Goal: Task Accomplishment & Management: Use online tool/utility

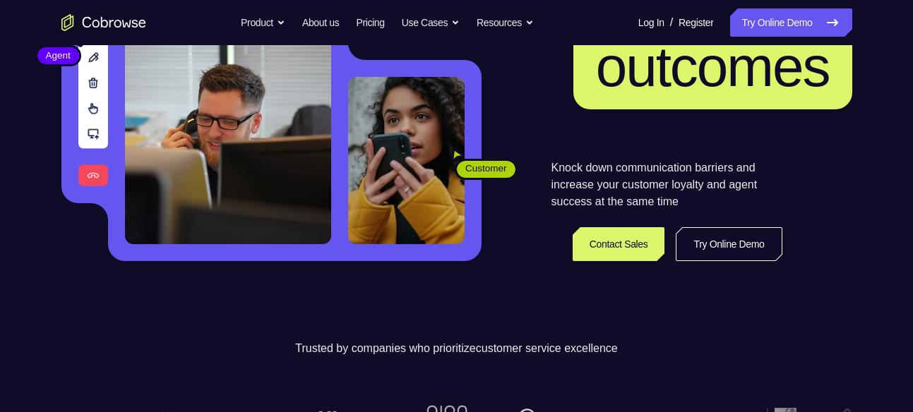
scroll to position [214, 0]
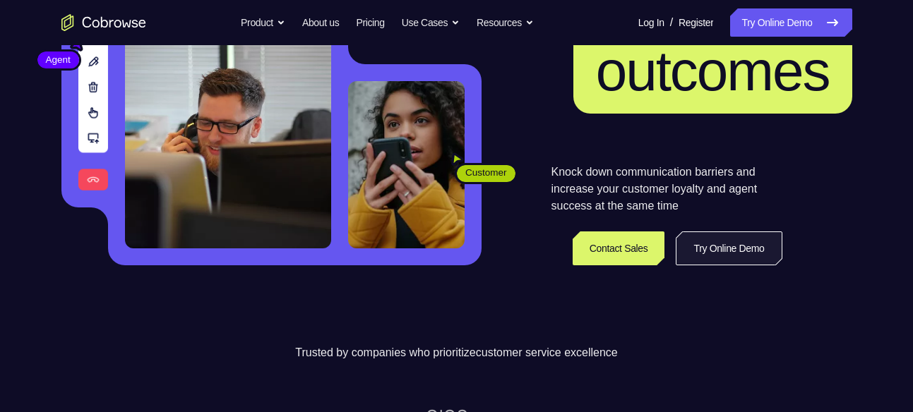
click at [733, 245] on link "Try Online Demo" at bounding box center [729, 249] width 106 height 34
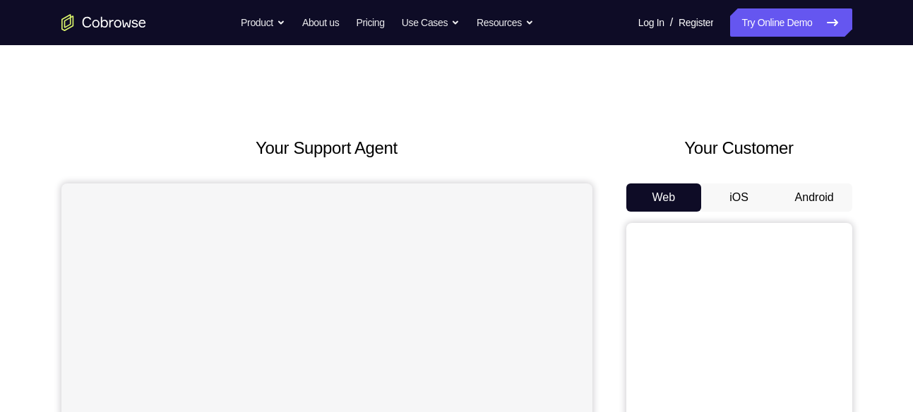
click at [794, 188] on button "Android" at bounding box center [814, 198] width 76 height 28
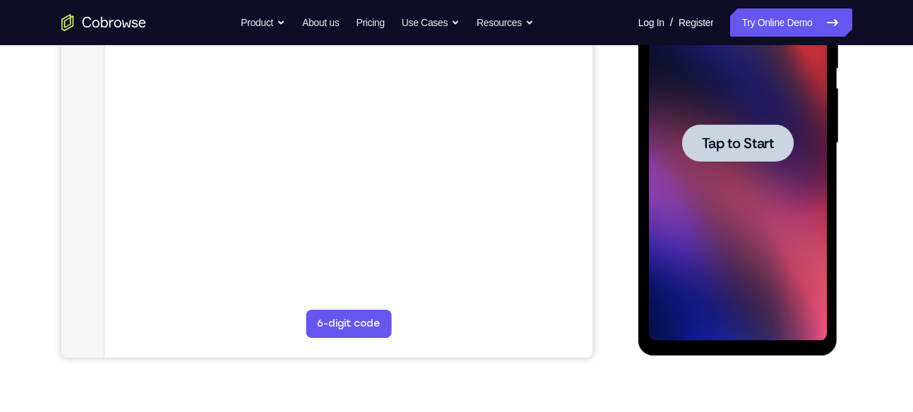
scroll to position [298, 0]
drag, startPoint x: 695, startPoint y: -30, endPoint x: 525, endPoint y: 176, distance: 266.7
click at [525, 176] on main "demo_id 2805281210 2805281210 Email User ID Device ID Device name 6-digit code …" at bounding box center [348, 156] width 488 height 473
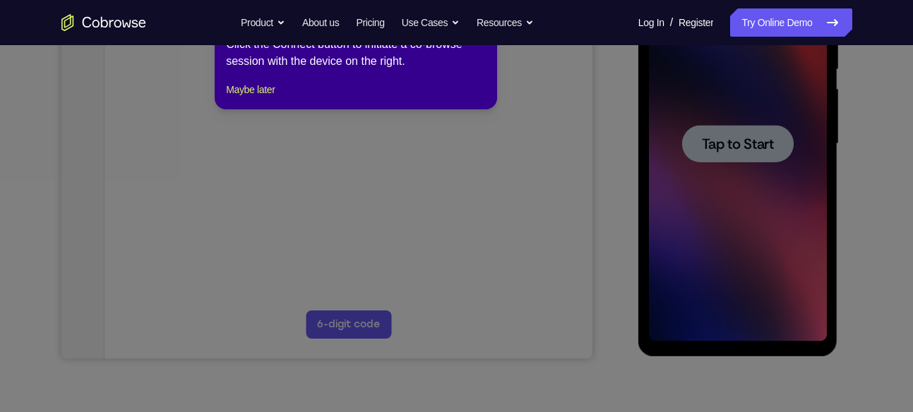
click at [719, 150] on icon at bounding box center [461, 193] width 923 height 438
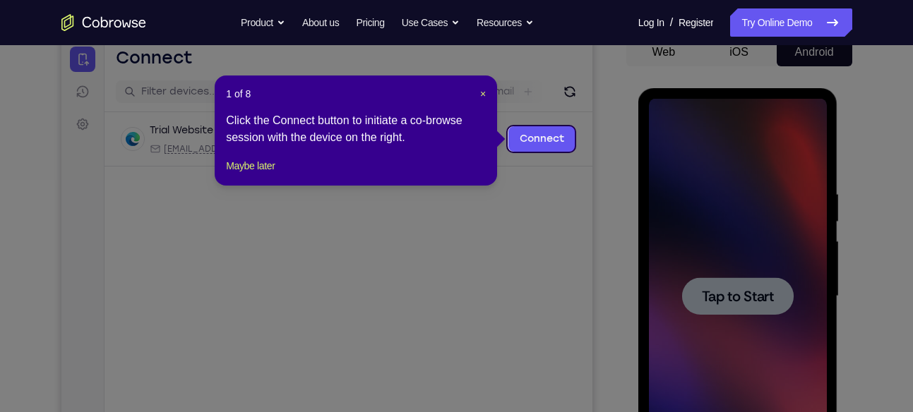
scroll to position [115, 0]
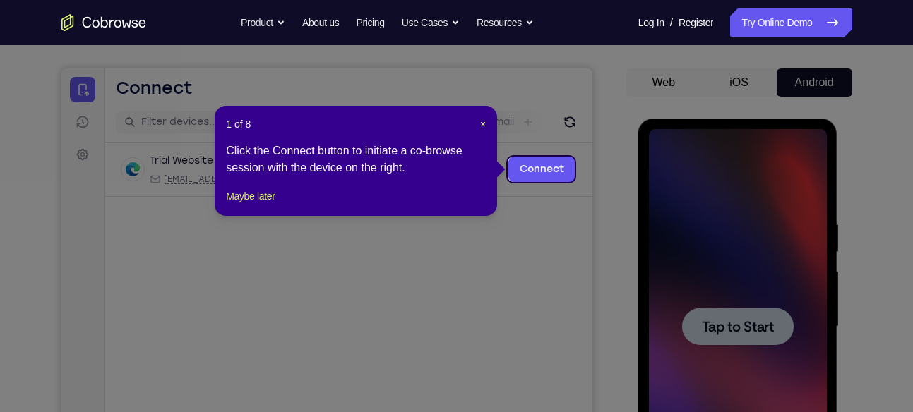
click at [550, 116] on icon at bounding box center [461, 206] width 923 height 412
click at [546, 164] on link "Connect" at bounding box center [541, 169] width 67 height 25
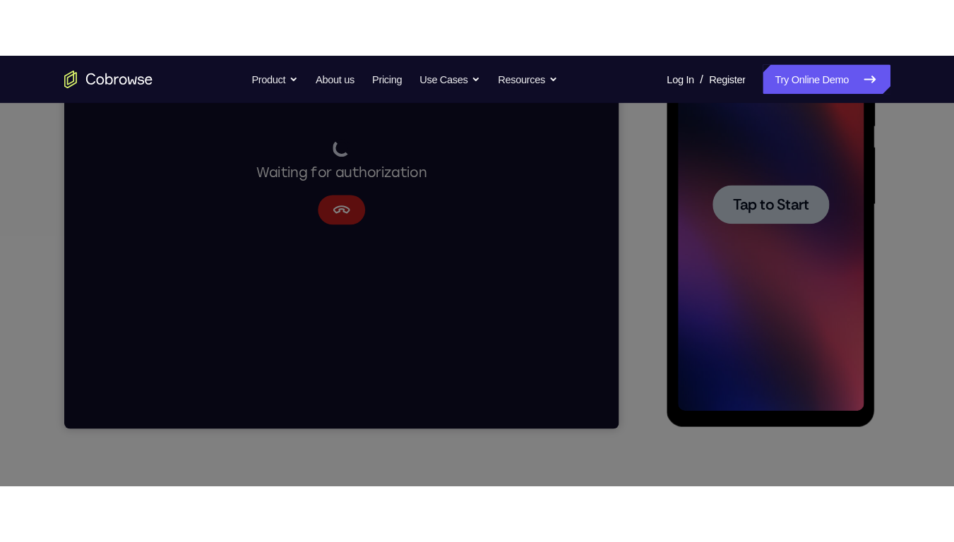
scroll to position [0, 0]
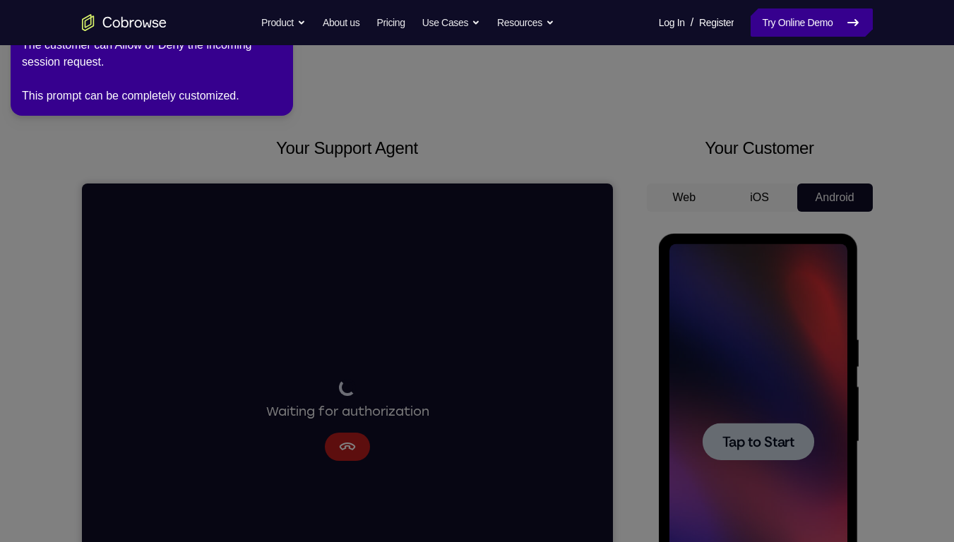
click at [835, 17] on link "Try Online Demo" at bounding box center [810, 22] width 121 height 28
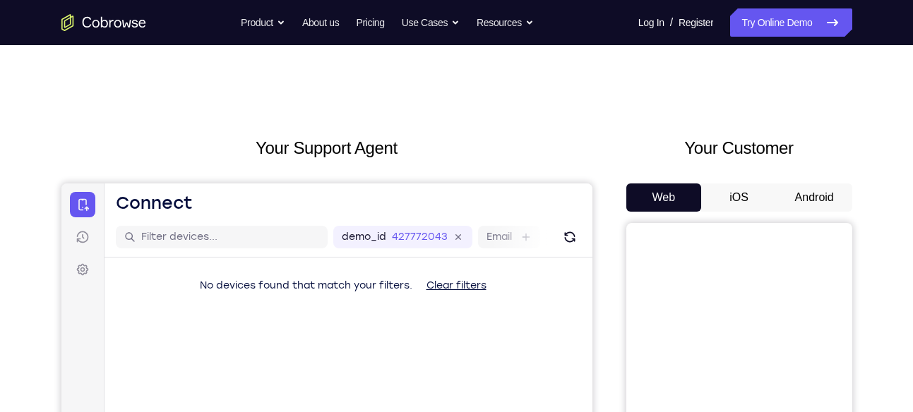
click at [798, 200] on button "Android" at bounding box center [814, 198] width 76 height 28
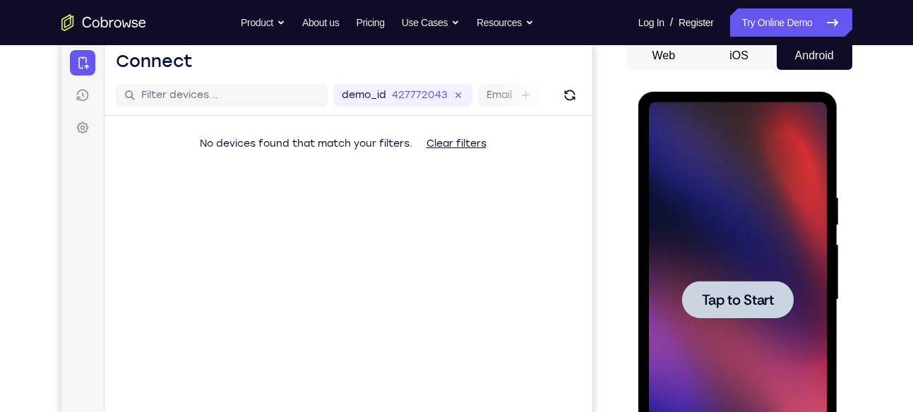
click at [743, 307] on span "Tap to Start" at bounding box center [738, 300] width 72 height 14
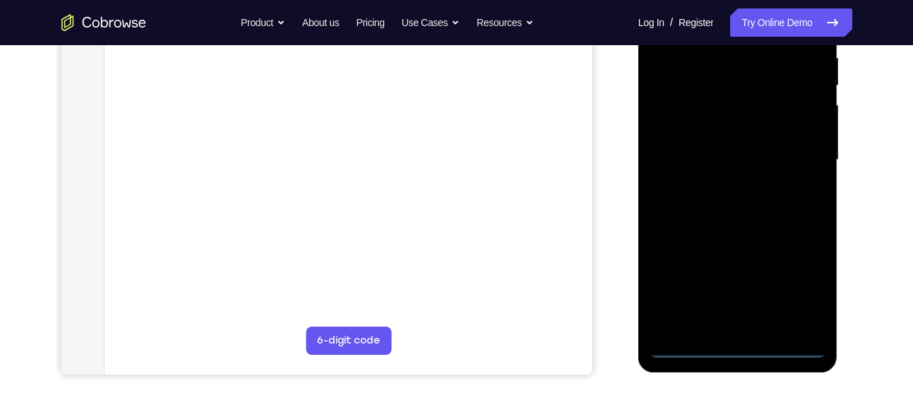
scroll to position [282, 0]
click at [739, 344] on div at bounding box center [738, 159] width 178 height 395
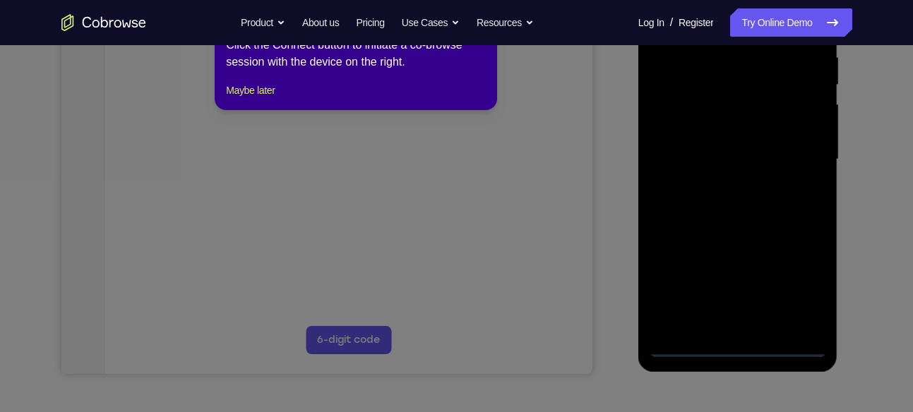
click at [798, 296] on icon at bounding box center [461, 200] width 923 height 423
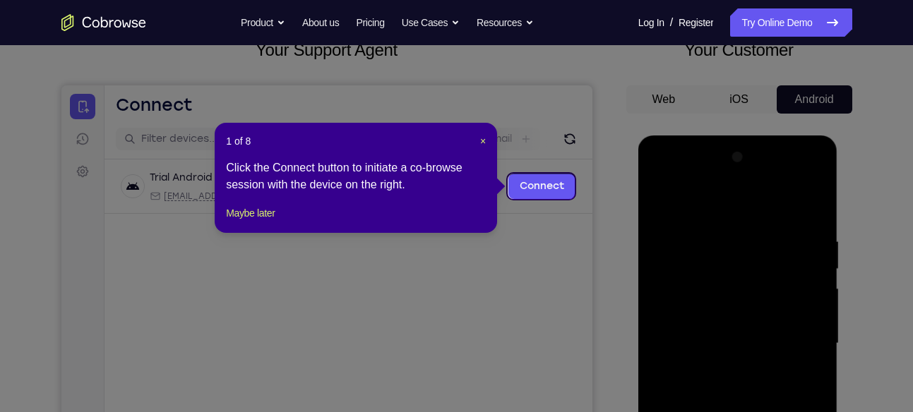
scroll to position [97, 0]
click at [486, 138] on span "×" at bounding box center [483, 141] width 6 height 11
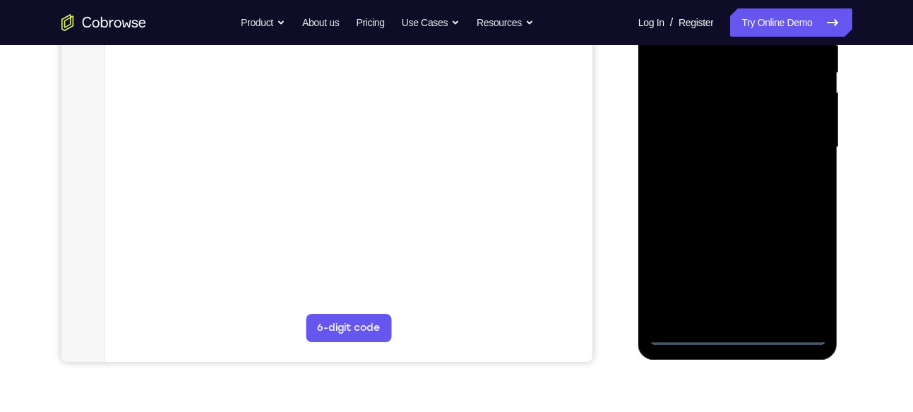
scroll to position [300, 0]
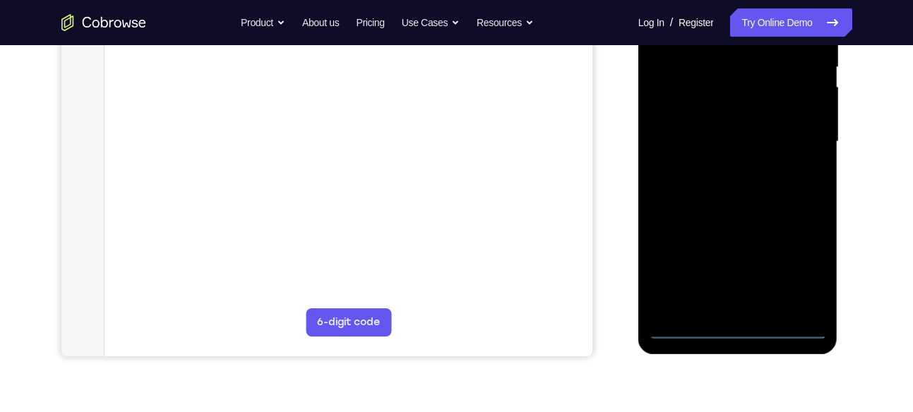
click at [801, 253] on div at bounding box center [738, 141] width 178 height 395
click at [810, 255] on div at bounding box center [738, 141] width 178 height 395
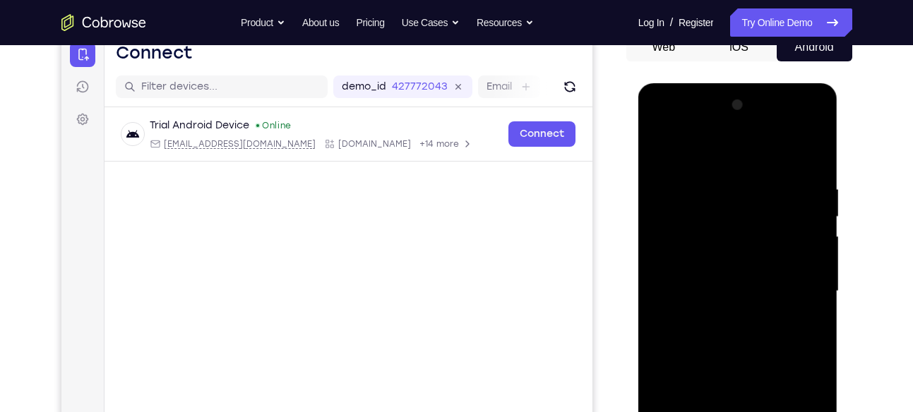
scroll to position [150, 0]
click at [680, 124] on div at bounding box center [738, 292] width 178 height 395
click at [716, 212] on div at bounding box center [738, 292] width 178 height 395
click at [675, 286] on div at bounding box center [738, 292] width 178 height 395
drag, startPoint x: 713, startPoint y: 231, endPoint x: 708, endPoint y: 222, distance: 9.8
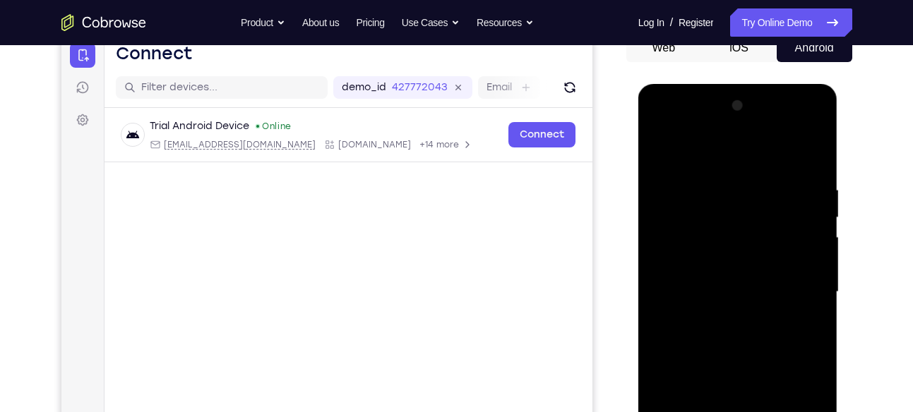
click at [708, 222] on div at bounding box center [738, 292] width 178 height 395
click at [745, 241] on div at bounding box center [738, 292] width 178 height 395
click at [741, 378] on div at bounding box center [738, 292] width 178 height 395
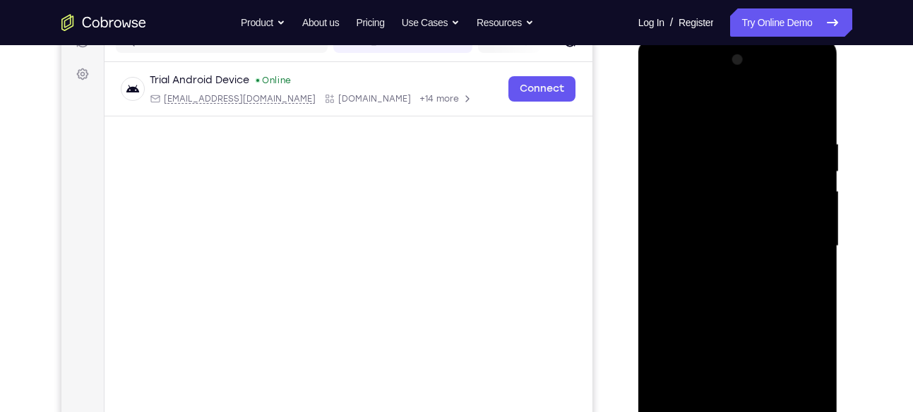
scroll to position [196, 0]
click at [807, 371] on div at bounding box center [738, 245] width 178 height 395
click at [717, 321] on div at bounding box center [738, 245] width 178 height 395
click at [693, 376] on div at bounding box center [738, 245] width 178 height 395
click at [701, 374] on div at bounding box center [738, 245] width 178 height 395
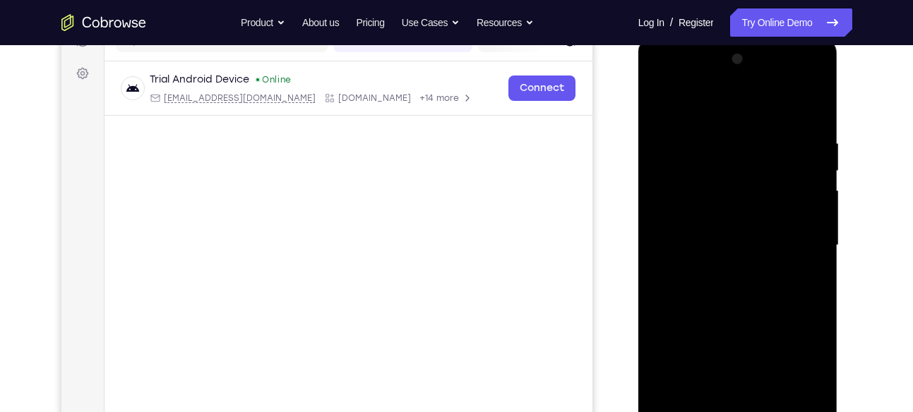
click at [707, 374] on div at bounding box center [738, 245] width 178 height 395
click at [716, 374] on div at bounding box center [738, 245] width 178 height 395
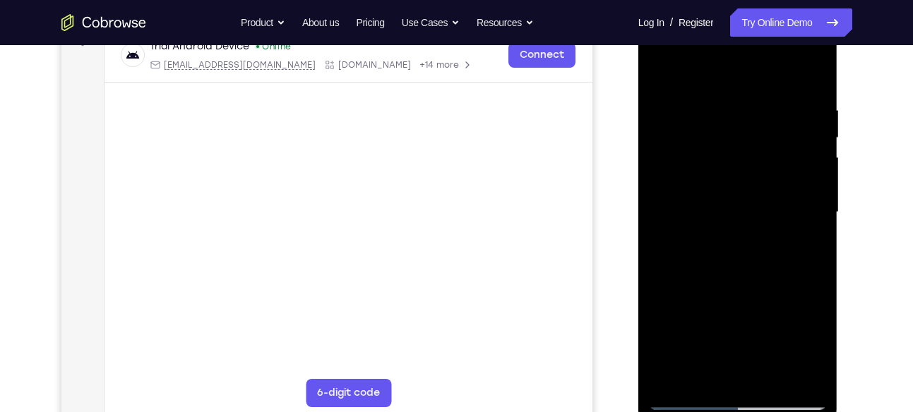
scroll to position [222, 0]
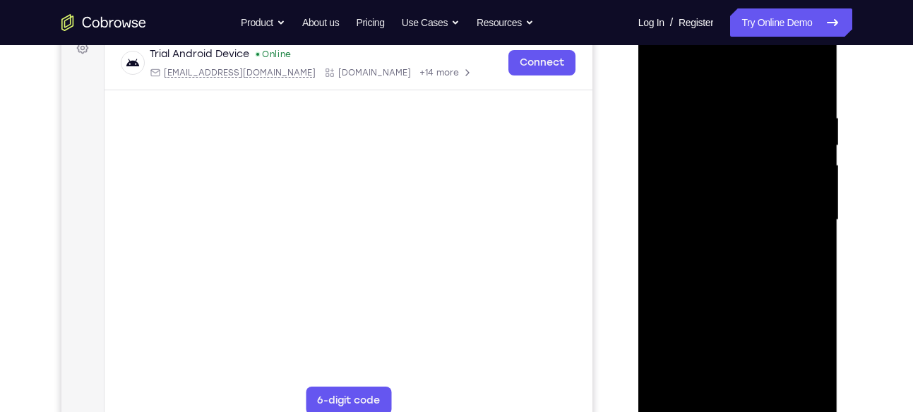
click at [757, 314] on div at bounding box center [738, 220] width 178 height 395
click at [726, 350] on div at bounding box center [738, 220] width 178 height 395
click at [733, 350] on div at bounding box center [738, 220] width 178 height 395
click at [706, 309] on div at bounding box center [738, 220] width 178 height 395
click at [740, 351] on div at bounding box center [738, 220] width 178 height 395
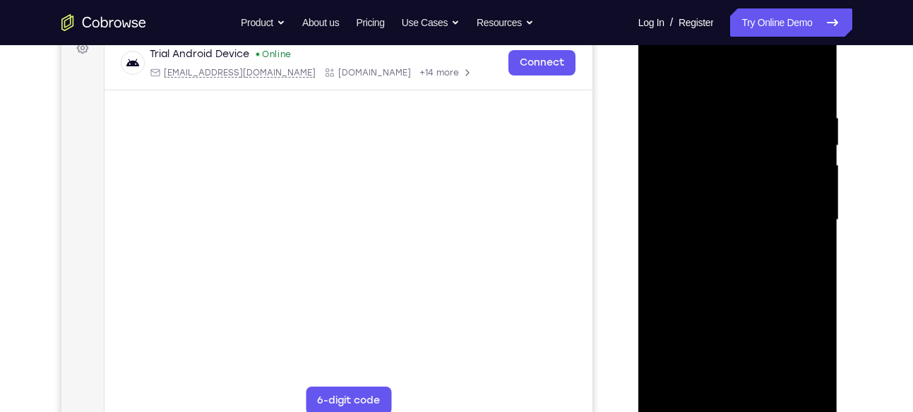
click at [747, 351] on div at bounding box center [738, 220] width 178 height 395
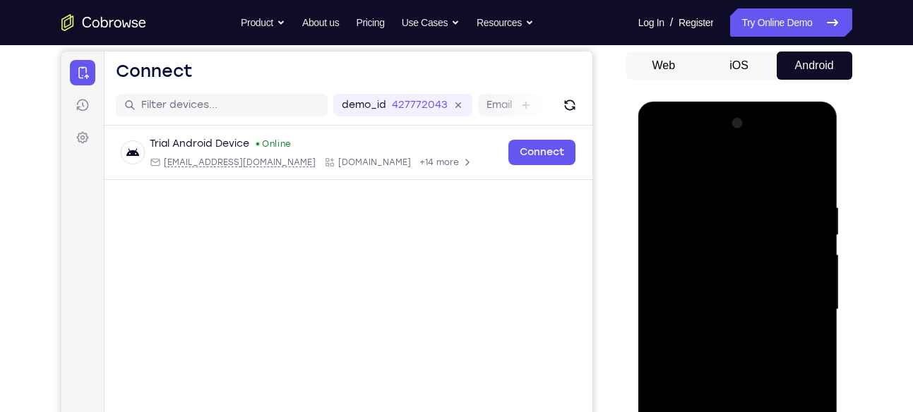
scroll to position [131, 0]
click at [730, 170] on div at bounding box center [738, 310] width 178 height 395
drag, startPoint x: 713, startPoint y: 391, endPoint x: 708, endPoint y: 340, distance: 51.1
click at [708, 340] on div at bounding box center [738, 310] width 178 height 395
drag, startPoint x: 798, startPoint y: 345, endPoint x: 779, endPoint y: 237, distance: 109.7
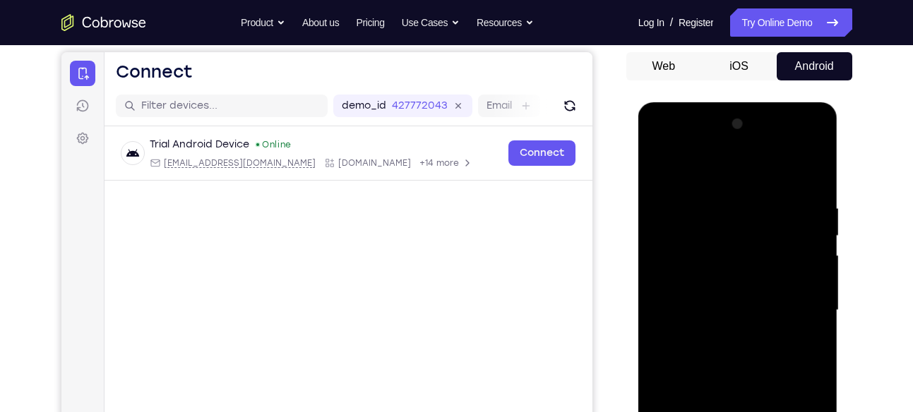
click at [779, 237] on div at bounding box center [738, 310] width 178 height 395
drag, startPoint x: 735, startPoint y: 364, endPoint x: 731, endPoint y: 236, distance: 127.8
click at [731, 236] on div at bounding box center [738, 310] width 178 height 395
drag, startPoint x: 736, startPoint y: 340, endPoint x: 722, endPoint y: 306, distance: 36.4
click at [722, 306] on div at bounding box center [738, 310] width 178 height 395
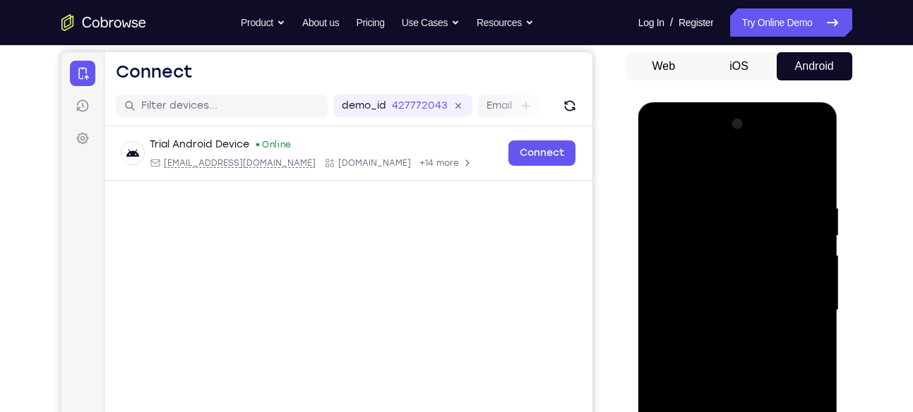
drag, startPoint x: 722, startPoint y: 306, endPoint x: 722, endPoint y: 248, distance: 58.6
click at [722, 248] on div at bounding box center [738, 310] width 178 height 395
drag, startPoint x: 711, startPoint y: 323, endPoint x: 700, endPoint y: 200, distance: 123.3
click at [700, 200] on div at bounding box center [738, 310] width 178 height 395
drag, startPoint x: 721, startPoint y: 364, endPoint x: 718, endPoint y: 318, distance: 45.3
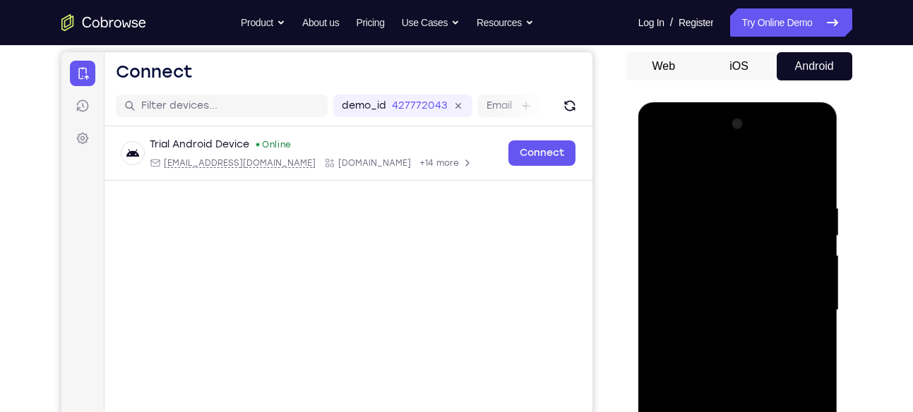
click at [718, 318] on div at bounding box center [738, 310] width 178 height 395
drag, startPoint x: 738, startPoint y: 340, endPoint x: 716, endPoint y: 236, distance: 105.4
click at [716, 236] on div at bounding box center [738, 310] width 178 height 395
drag, startPoint x: 723, startPoint y: 350, endPoint x: 721, endPoint y: 320, distance: 29.7
click at [721, 320] on div at bounding box center [738, 310] width 178 height 395
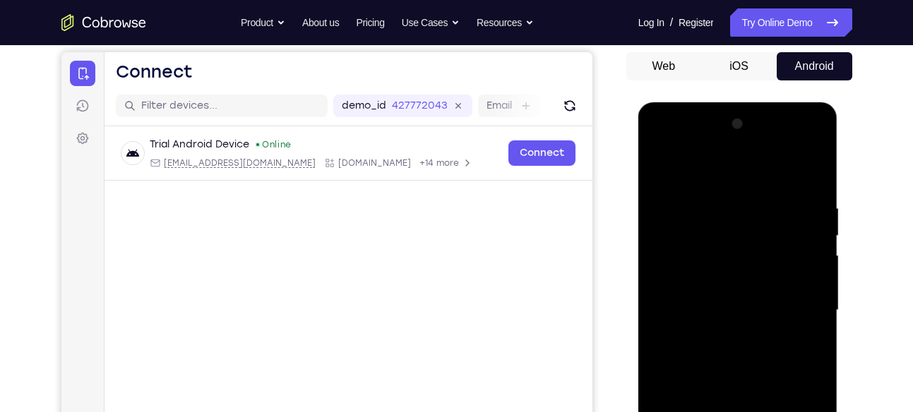
drag, startPoint x: 721, startPoint y: 320, endPoint x: 720, endPoint y: 241, distance: 79.8
click at [720, 241] on div at bounding box center [738, 310] width 178 height 395
drag, startPoint x: 703, startPoint y: 368, endPoint x: 722, endPoint y: 174, distance: 195.1
click at [722, 174] on div at bounding box center [738, 310] width 178 height 395
drag, startPoint x: 721, startPoint y: 280, endPoint x: 721, endPoint y: 266, distance: 13.4
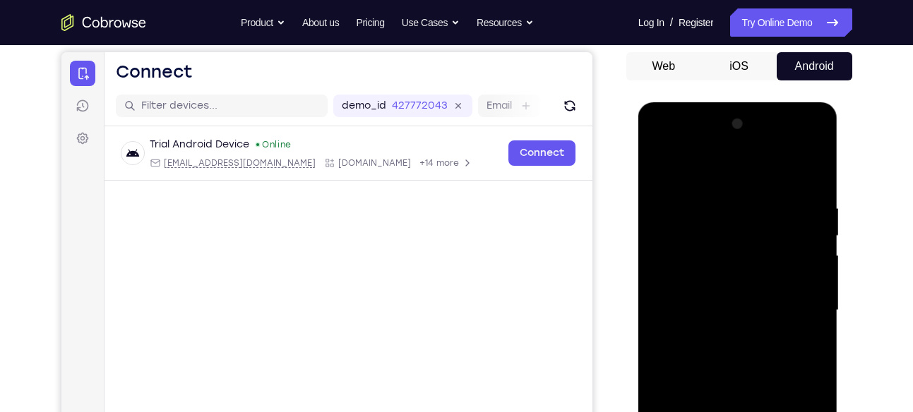
click at [721, 266] on div at bounding box center [738, 310] width 178 height 395
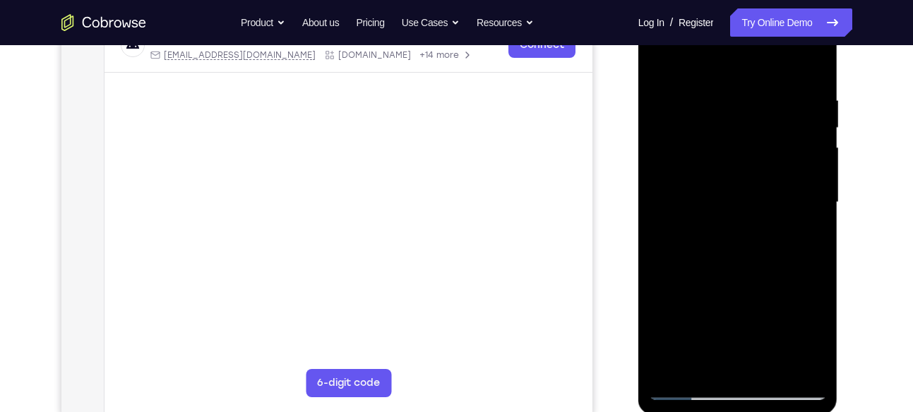
scroll to position [242, 0]
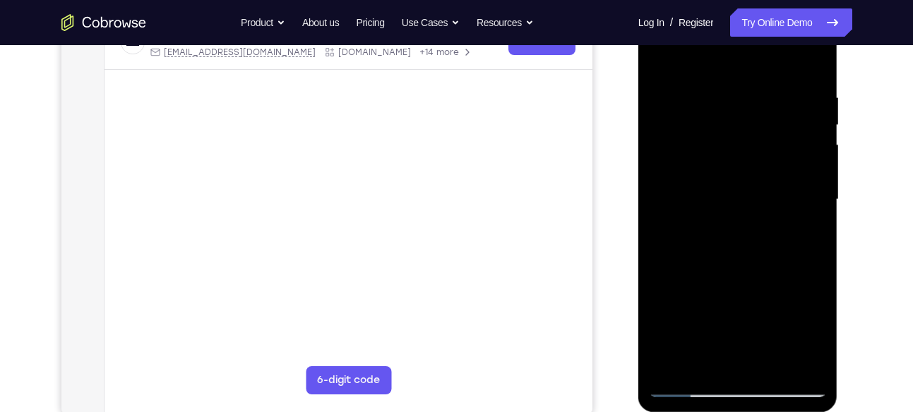
drag, startPoint x: 701, startPoint y: 301, endPoint x: 700, endPoint y: 278, distance: 23.3
click at [700, 278] on div at bounding box center [738, 199] width 178 height 395
drag, startPoint x: 700, startPoint y: 278, endPoint x: 692, endPoint y: 203, distance: 75.2
click at [692, 203] on div at bounding box center [738, 199] width 178 height 395
drag, startPoint x: 726, startPoint y: 317, endPoint x: 719, endPoint y: 270, distance: 47.2
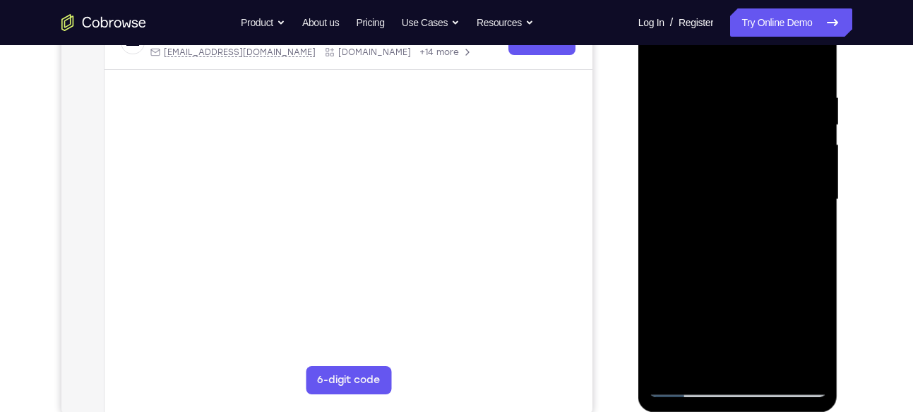
click at [719, 270] on div at bounding box center [738, 199] width 178 height 395
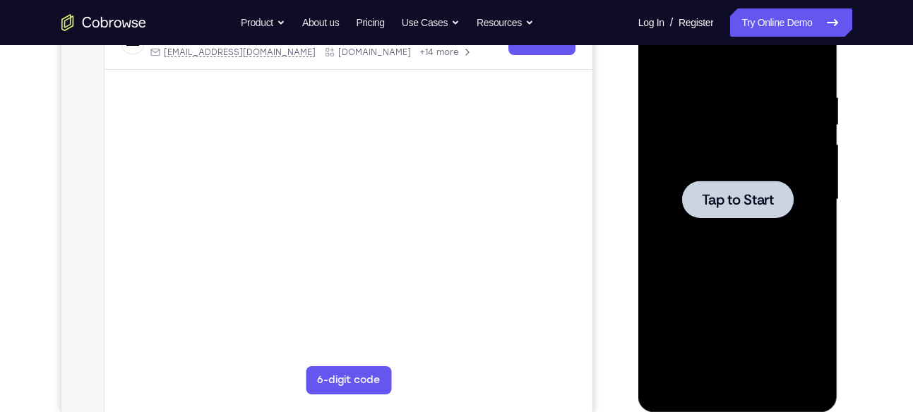
click at [705, 193] on span "Tap to Start" at bounding box center [738, 200] width 72 height 14
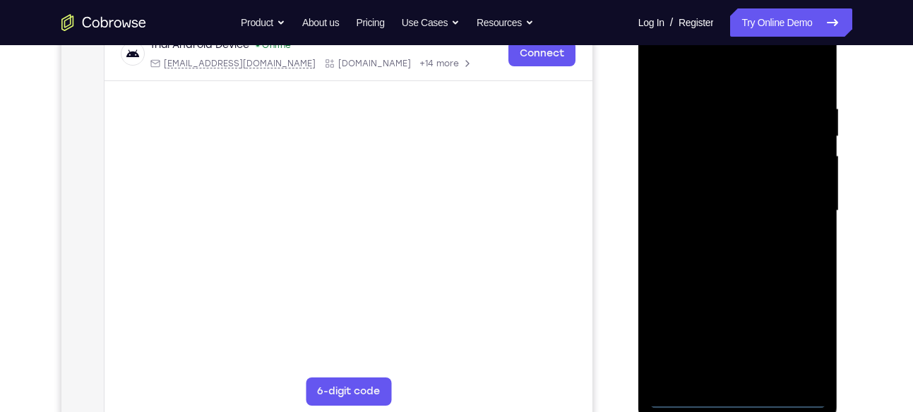
scroll to position [232, 0]
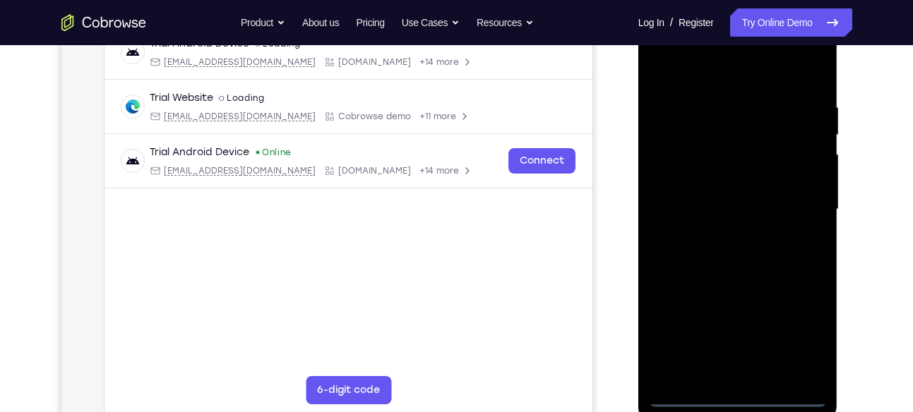
click at [740, 400] on div at bounding box center [738, 209] width 178 height 395
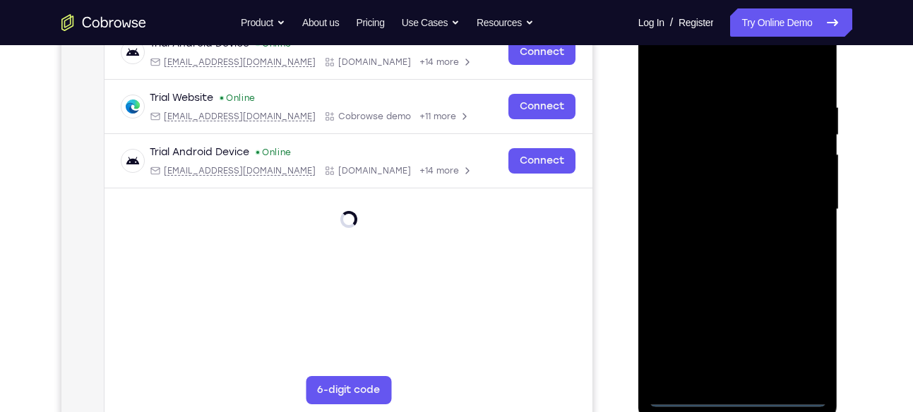
click at [799, 338] on div at bounding box center [738, 209] width 178 height 395
click at [734, 332] on div at bounding box center [738, 209] width 178 height 395
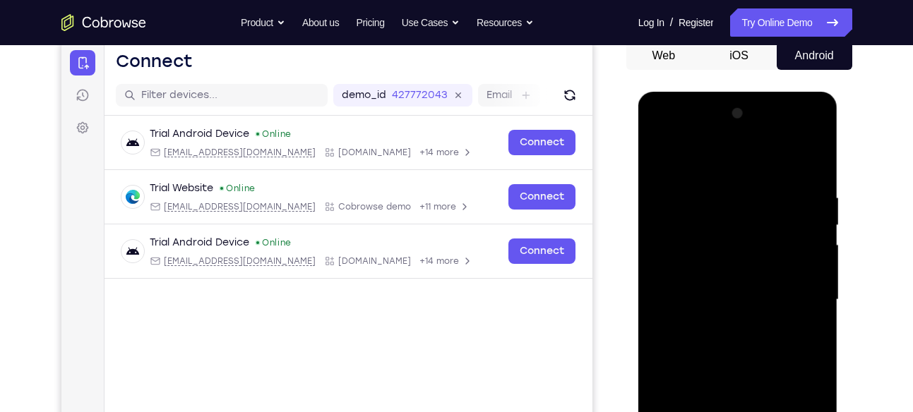
scroll to position [129, 0]
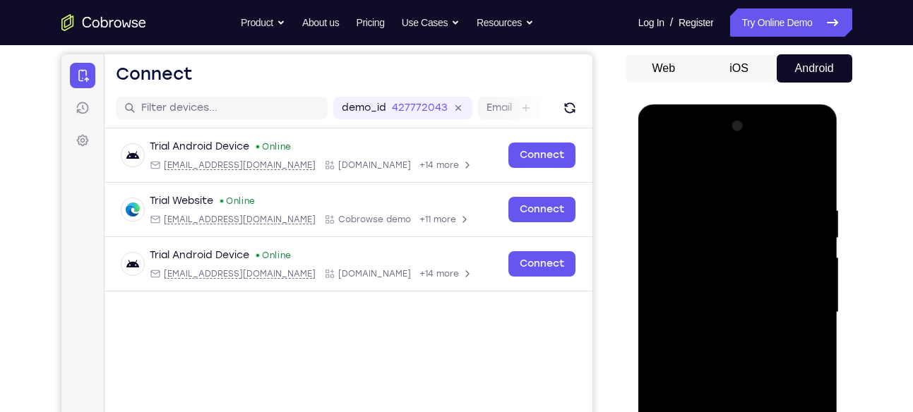
click at [680, 152] on div at bounding box center [738, 312] width 178 height 395
click at [719, 238] on div at bounding box center [738, 312] width 178 height 395
click at [752, 371] on div at bounding box center [738, 312] width 178 height 395
click at [752, 349] on div at bounding box center [738, 312] width 178 height 395
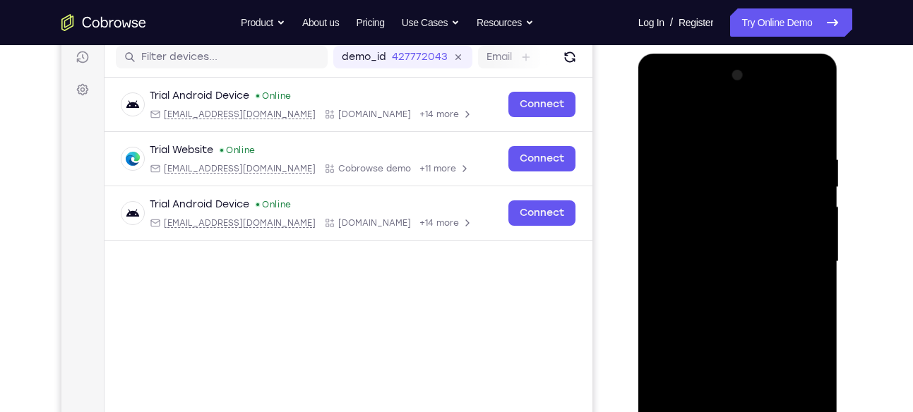
scroll to position [169, 0]
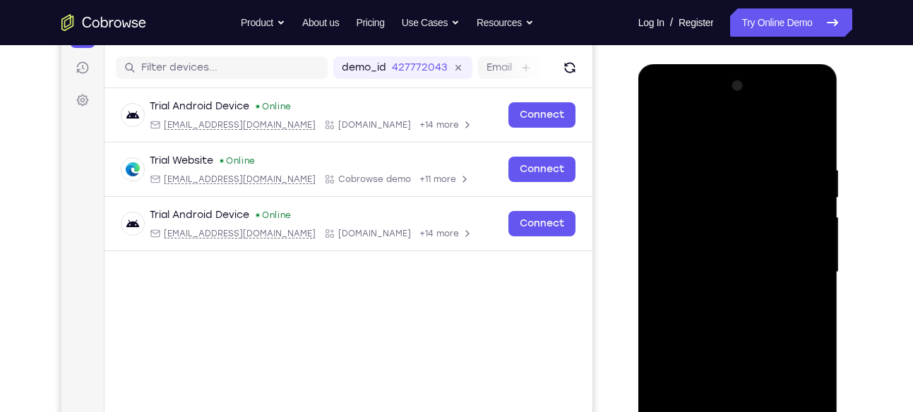
click at [678, 224] on div at bounding box center [738, 272] width 178 height 395
drag, startPoint x: 716, startPoint y: 311, endPoint x: 697, endPoint y: 253, distance: 60.9
click at [697, 253] on div at bounding box center [738, 272] width 178 height 395
drag, startPoint x: 793, startPoint y: 364, endPoint x: 783, endPoint y: 275, distance: 88.9
click at [783, 275] on div at bounding box center [738, 272] width 178 height 395
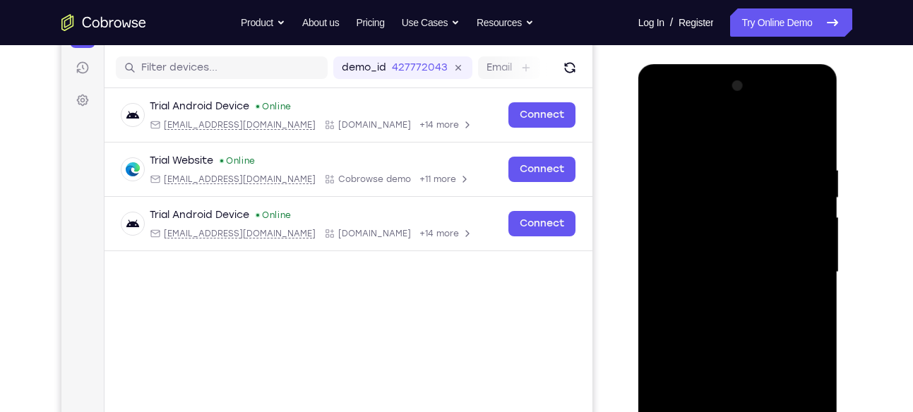
drag, startPoint x: 738, startPoint y: 344, endPoint x: 703, endPoint y: 212, distance: 136.6
click at [703, 212] on div at bounding box center [738, 272] width 178 height 395
drag, startPoint x: 757, startPoint y: 335, endPoint x: 731, endPoint y: 200, distance: 137.2
click at [731, 200] on div at bounding box center [738, 272] width 178 height 395
drag, startPoint x: 730, startPoint y: 344, endPoint x: 721, endPoint y: 275, distance: 70.5
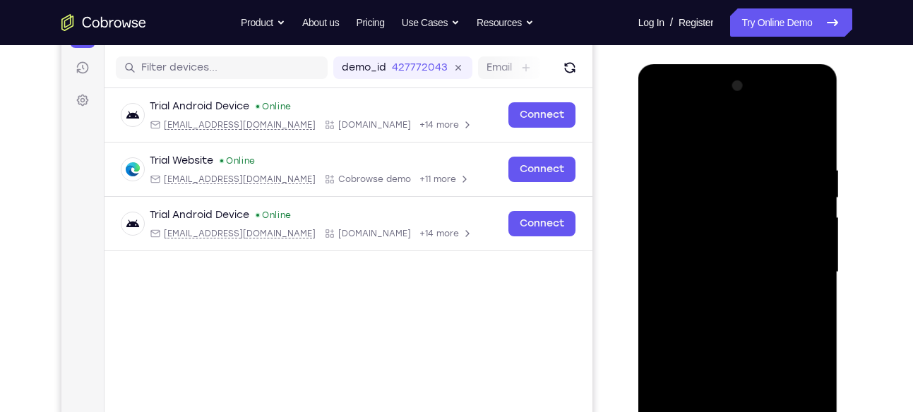
click at [721, 275] on div at bounding box center [738, 272] width 178 height 395
drag, startPoint x: 721, startPoint y: 275, endPoint x: 712, endPoint y: 180, distance: 95.0
click at [712, 180] on div at bounding box center [738, 272] width 178 height 395
drag, startPoint x: 712, startPoint y: 291, endPoint x: 709, endPoint y: 206, distance: 84.8
click at [709, 206] on div at bounding box center [738, 272] width 178 height 395
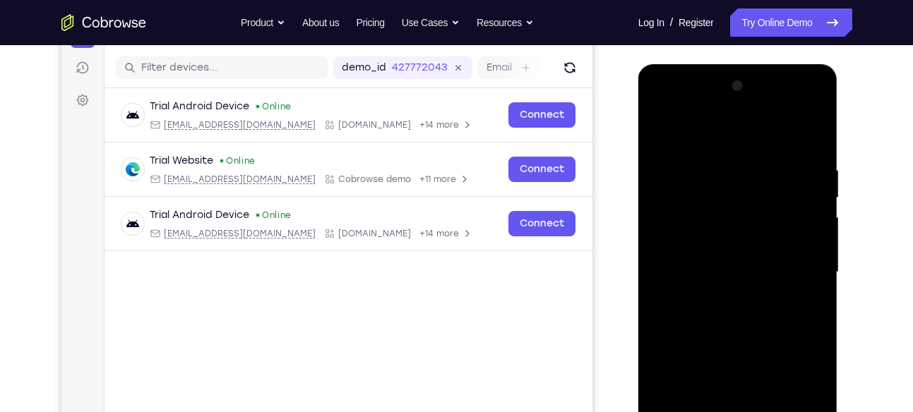
drag, startPoint x: 720, startPoint y: 320, endPoint x: 714, endPoint y: 188, distance: 132.1
click at [714, 188] on div at bounding box center [738, 272] width 178 height 395
drag, startPoint x: 749, startPoint y: 256, endPoint x: 748, endPoint y: 211, distance: 45.2
click at [748, 211] on div at bounding box center [738, 272] width 178 height 395
drag, startPoint x: 759, startPoint y: 303, endPoint x: 760, endPoint y: 235, distance: 67.8
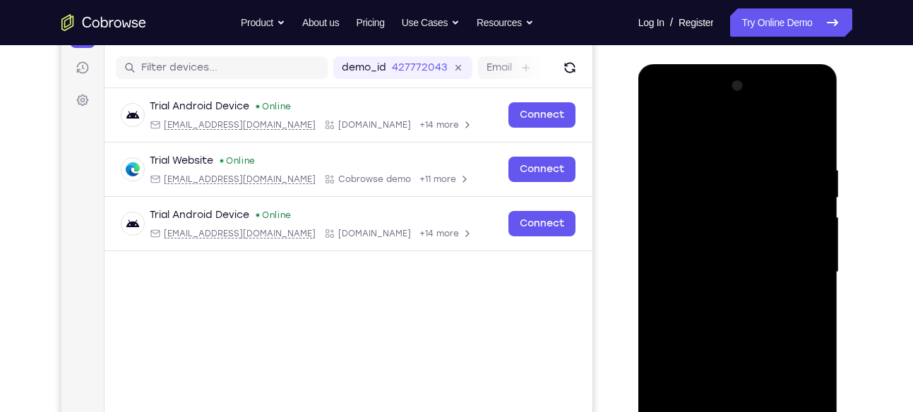
click at [760, 235] on div at bounding box center [738, 272] width 178 height 395
drag, startPoint x: 722, startPoint y: 373, endPoint x: 725, endPoint y: 223, distance: 149.7
click at [725, 223] on div at bounding box center [738, 272] width 178 height 395
drag, startPoint x: 757, startPoint y: 308, endPoint x: 750, endPoint y: 222, distance: 86.4
click at [750, 222] on div at bounding box center [738, 272] width 178 height 395
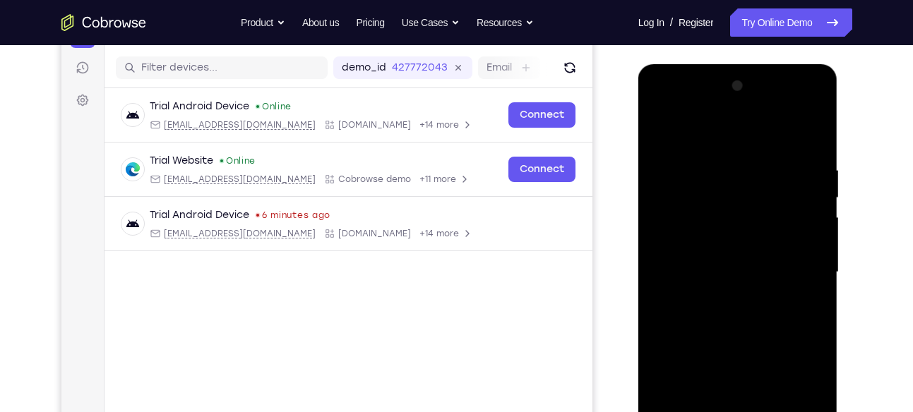
drag, startPoint x: 752, startPoint y: 369, endPoint x: 748, endPoint y: 254, distance: 115.1
click at [748, 254] on div at bounding box center [738, 272] width 178 height 395
click at [765, 287] on div at bounding box center [738, 272] width 178 height 395
drag, startPoint x: 776, startPoint y: 391, endPoint x: 769, endPoint y: 306, distance: 84.9
click at [769, 306] on div at bounding box center [738, 272] width 178 height 395
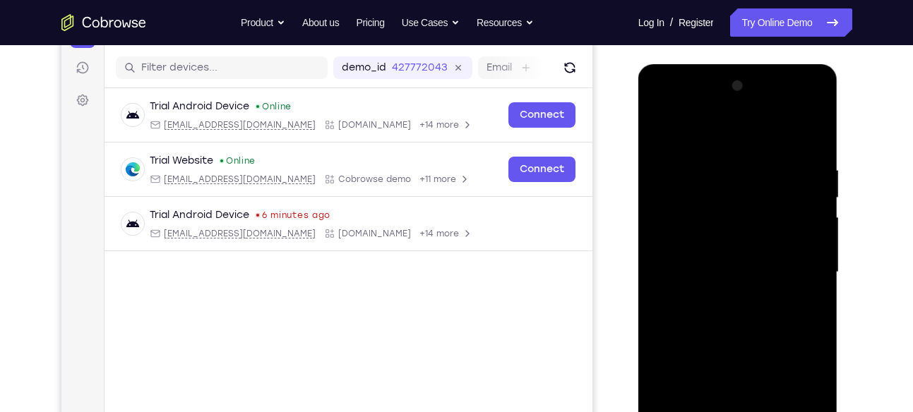
drag, startPoint x: 767, startPoint y: 350, endPoint x: 757, endPoint y: 249, distance: 101.4
click at [757, 249] on div at bounding box center [738, 272] width 178 height 395
drag, startPoint x: 752, startPoint y: 357, endPoint x: 736, endPoint y: 228, distance: 130.2
click at [736, 228] on div at bounding box center [738, 272] width 178 height 395
click at [769, 248] on div at bounding box center [738, 272] width 178 height 395
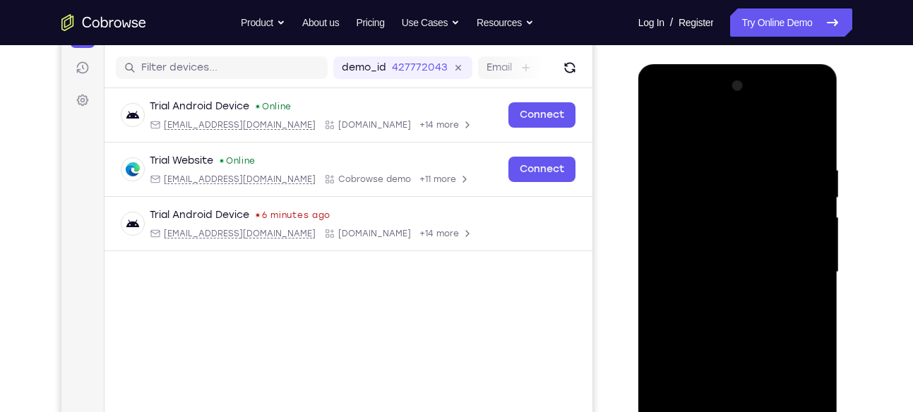
click at [741, 289] on div at bounding box center [738, 272] width 178 height 395
click at [801, 331] on div at bounding box center [738, 272] width 178 height 395
click at [699, 318] on div at bounding box center [738, 272] width 178 height 395
click at [694, 338] on div at bounding box center [738, 272] width 178 height 395
click at [718, 334] on div at bounding box center [738, 272] width 178 height 395
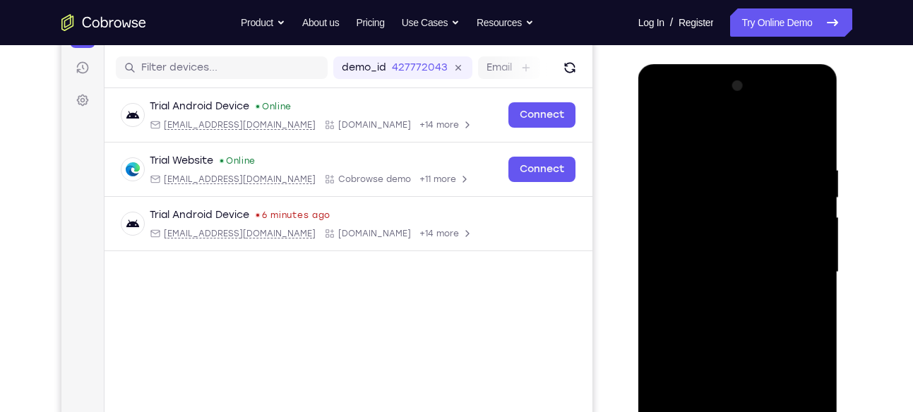
click at [793, 283] on div at bounding box center [738, 272] width 178 height 395
click at [744, 335] on div at bounding box center [738, 272] width 178 height 395
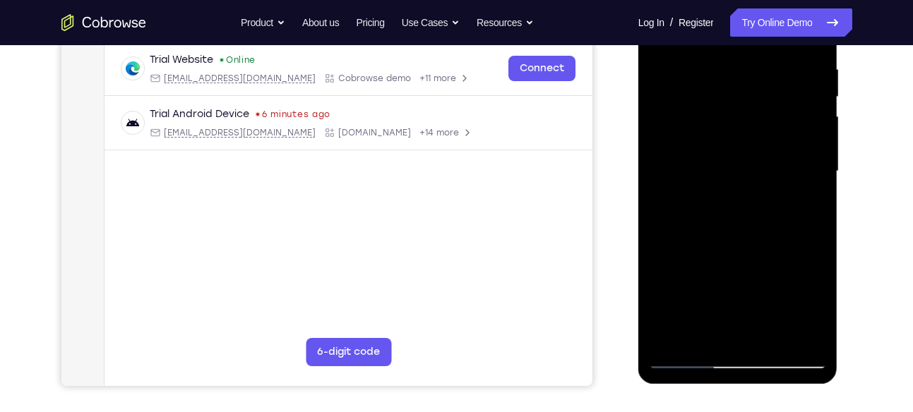
scroll to position [271, 0]
click at [689, 355] on div at bounding box center [738, 170] width 178 height 395
drag, startPoint x: 755, startPoint y: 276, endPoint x: 743, endPoint y: 191, distance: 85.6
click at [743, 191] on div at bounding box center [738, 170] width 178 height 395
drag, startPoint x: 748, startPoint y: 342, endPoint x: 747, endPoint y: 276, distance: 65.7
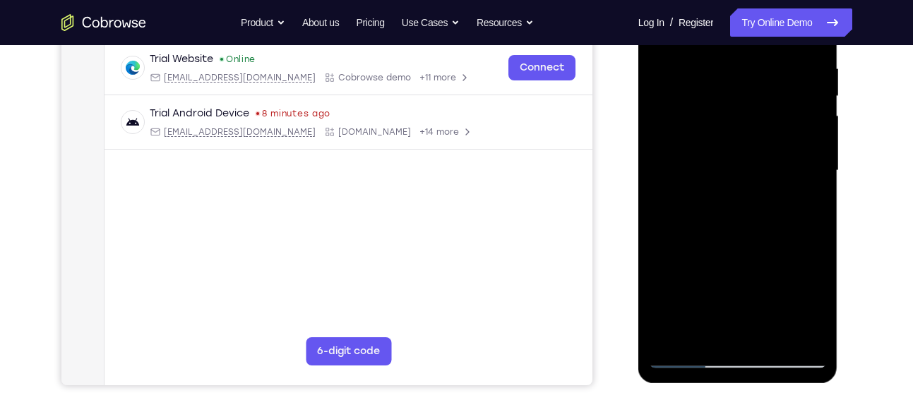
click at [747, 276] on div at bounding box center [738, 170] width 178 height 395
drag, startPoint x: 747, startPoint y: 276, endPoint x: 734, endPoint y: 143, distance: 133.3
click at [734, 143] on div at bounding box center [738, 170] width 178 height 395
drag, startPoint x: 697, startPoint y: 250, endPoint x: 685, endPoint y: 202, distance: 49.5
click at [685, 202] on div at bounding box center [738, 170] width 178 height 395
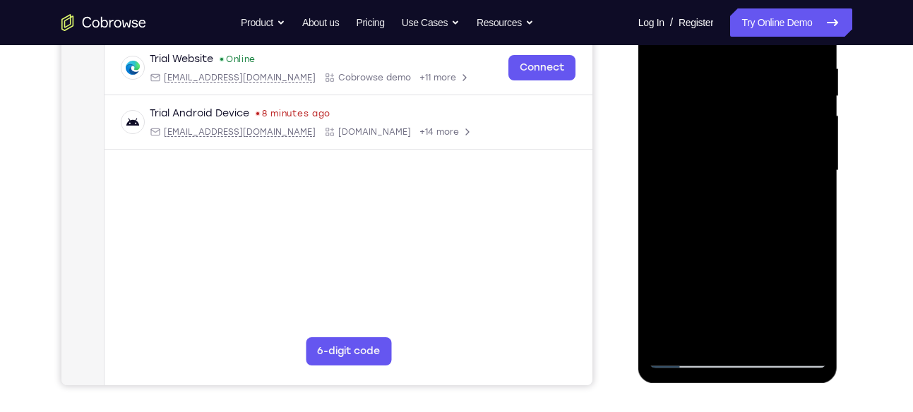
click at [717, 323] on div at bounding box center [738, 170] width 178 height 395
click at [738, 188] on div at bounding box center [738, 170] width 178 height 395
click at [685, 232] on div at bounding box center [738, 170] width 178 height 395
click at [699, 236] on div at bounding box center [738, 170] width 178 height 395
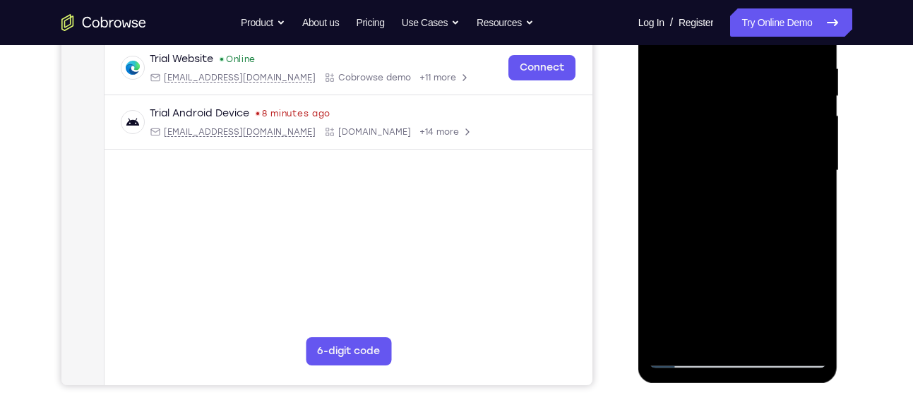
click at [714, 236] on div at bounding box center [738, 170] width 178 height 395
click at [733, 234] on div at bounding box center [738, 170] width 178 height 395
click at [716, 234] on div at bounding box center [738, 170] width 178 height 395
click at [729, 235] on div at bounding box center [738, 170] width 178 height 395
click at [752, 233] on div at bounding box center [738, 170] width 178 height 395
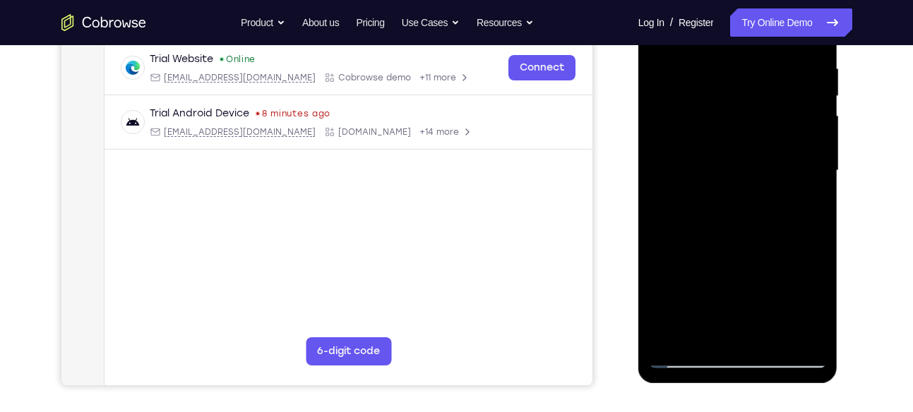
click at [717, 234] on div at bounding box center [738, 170] width 178 height 395
click at [708, 234] on div at bounding box center [738, 170] width 178 height 395
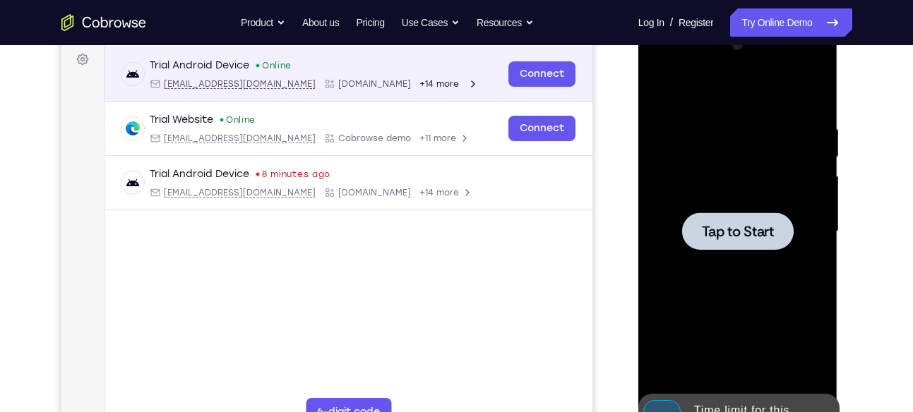
scroll to position [210, 0]
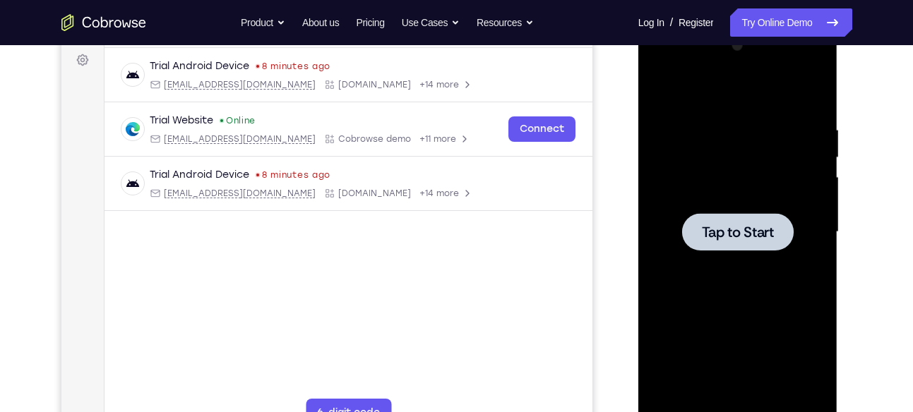
click at [724, 244] on div at bounding box center [738, 231] width 112 height 37
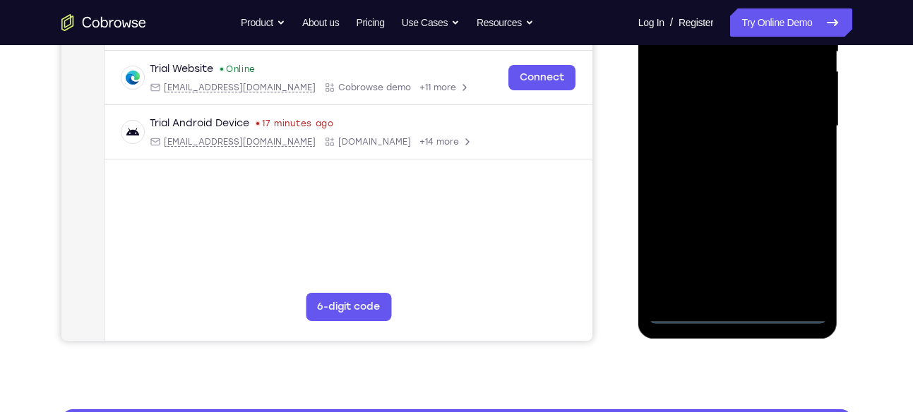
scroll to position [316, 0]
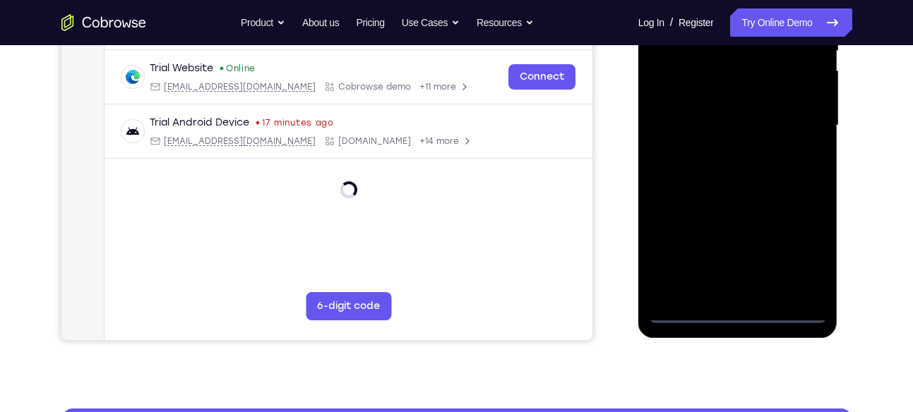
click at [739, 315] on div at bounding box center [738, 125] width 178 height 395
click at [798, 251] on div at bounding box center [738, 125] width 178 height 395
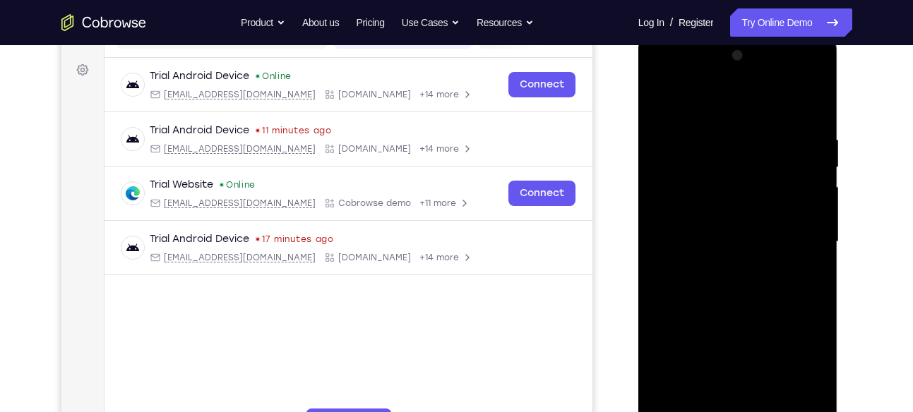
scroll to position [199, 0]
click at [673, 84] on div at bounding box center [738, 242] width 178 height 395
click at [730, 157] on div at bounding box center [738, 242] width 178 height 395
click at [668, 241] on div at bounding box center [738, 242] width 178 height 395
drag, startPoint x: 727, startPoint y: 323, endPoint x: 731, endPoint y: 105, distance: 217.4
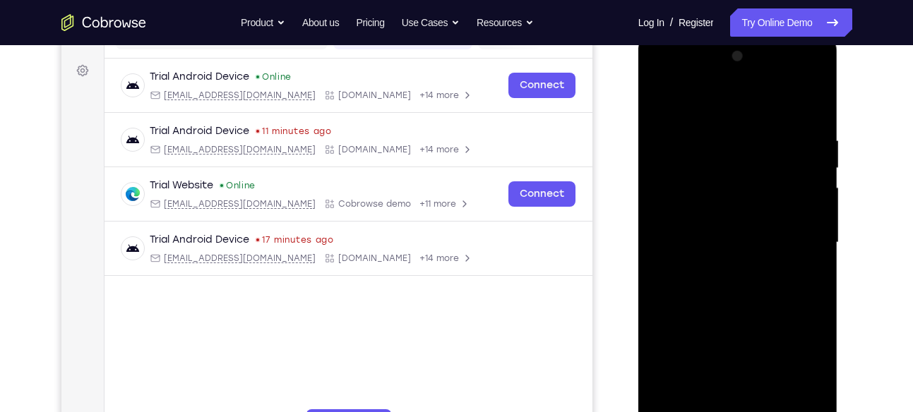
click at [731, 105] on div at bounding box center [738, 242] width 178 height 395
drag, startPoint x: 740, startPoint y: 351, endPoint x: 730, endPoint y: 141, distance: 209.9
click at [730, 141] on div at bounding box center [738, 242] width 178 height 395
drag, startPoint x: 719, startPoint y: 314, endPoint x: 707, endPoint y: 92, distance: 222.7
click at [707, 92] on div at bounding box center [738, 242] width 178 height 395
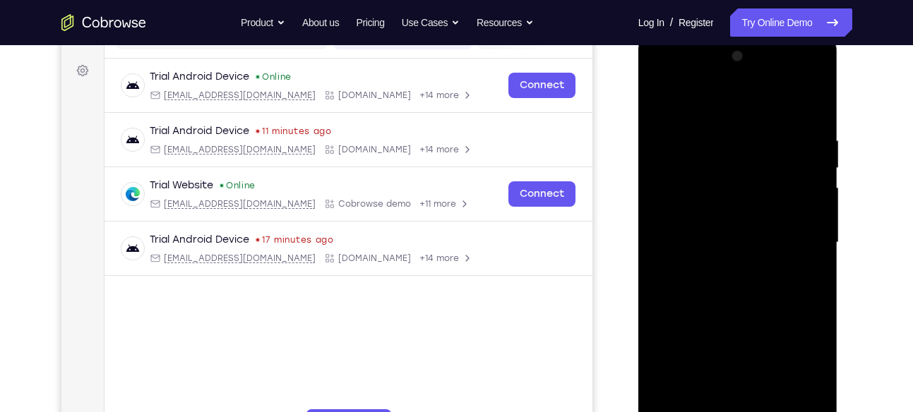
drag, startPoint x: 710, startPoint y: 299, endPoint x: 714, endPoint y: 146, distance: 152.5
click at [714, 146] on div at bounding box center [738, 242] width 178 height 395
drag, startPoint x: 719, startPoint y: 306, endPoint x: 717, endPoint y: 293, distance: 12.8
click at [717, 293] on div at bounding box center [738, 242] width 178 height 395
drag, startPoint x: 711, startPoint y: 191, endPoint x: 709, endPoint y: 241, distance: 49.5
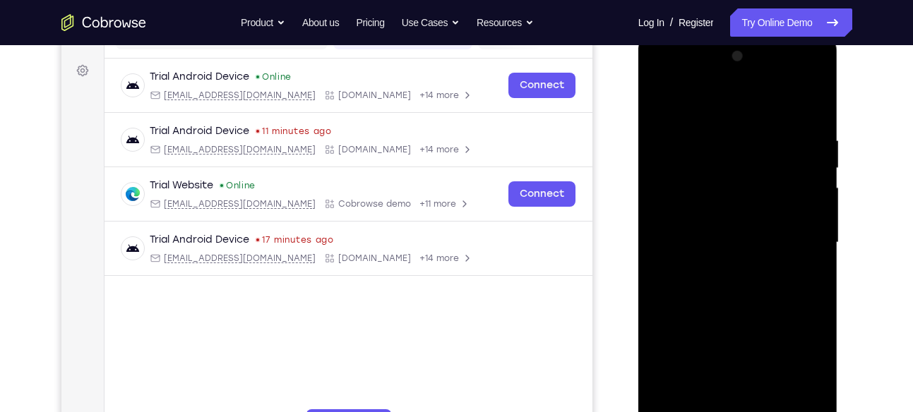
click at [709, 241] on div at bounding box center [738, 242] width 178 height 395
drag, startPoint x: 736, startPoint y: 369, endPoint x: 721, endPoint y: 246, distance: 123.7
click at [721, 246] on div at bounding box center [738, 242] width 178 height 395
drag, startPoint x: 750, startPoint y: 396, endPoint x: 745, endPoint y: 316, distance: 80.6
click at [745, 316] on div at bounding box center [738, 242] width 178 height 395
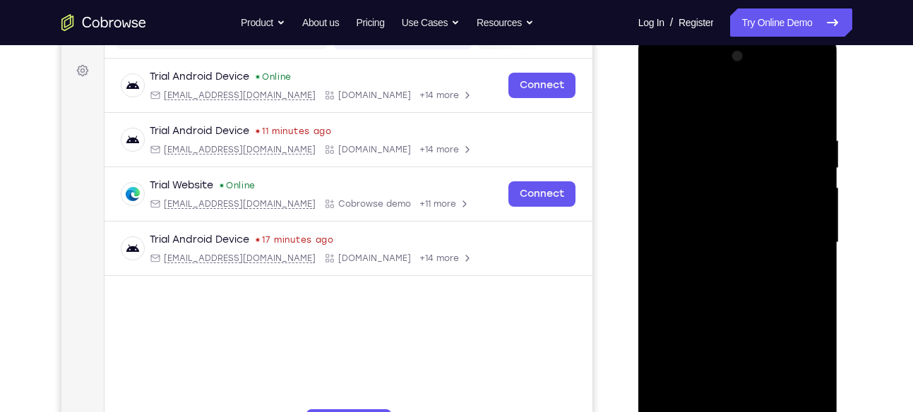
drag, startPoint x: 758, startPoint y: 343, endPoint x: 747, endPoint y: 284, distance: 60.4
click at [747, 284] on div at bounding box center [738, 242] width 178 height 395
drag, startPoint x: 779, startPoint y: 299, endPoint x: 769, endPoint y: 162, distance: 137.4
click at [769, 162] on div at bounding box center [738, 242] width 178 height 395
drag, startPoint x: 733, startPoint y: 393, endPoint x: 712, endPoint y: 221, distance: 173.5
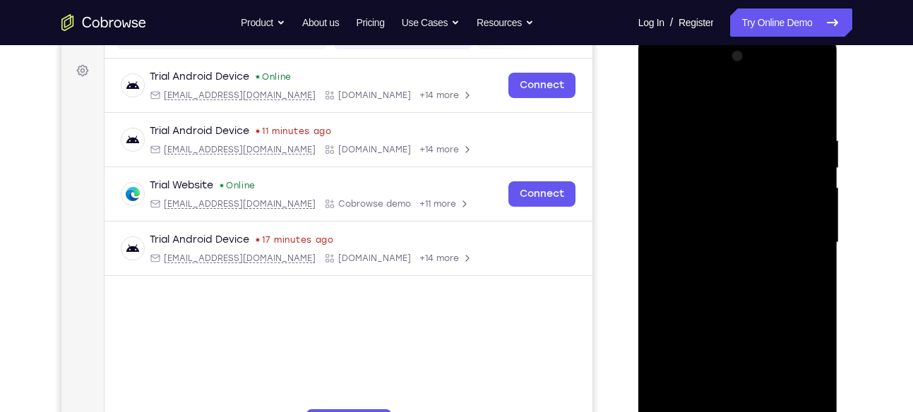
click at [712, 221] on div at bounding box center [738, 242] width 178 height 395
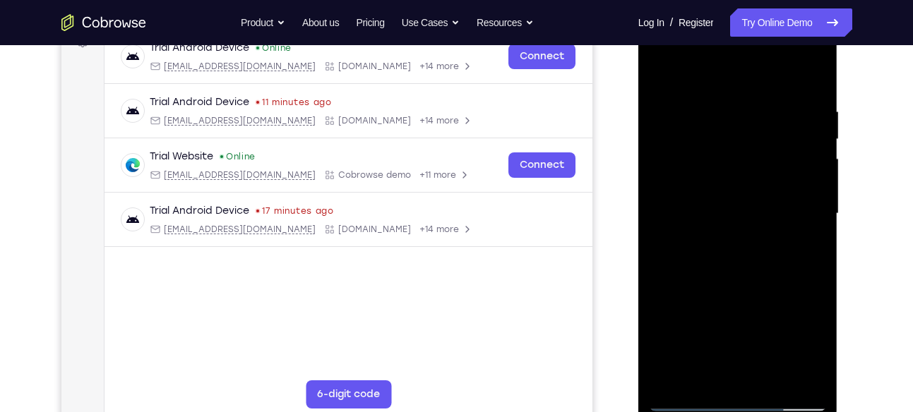
scroll to position [229, 0]
click at [752, 220] on div at bounding box center [738, 213] width 178 height 395
click at [737, 290] on div at bounding box center [738, 213] width 178 height 395
click at [800, 341] on div at bounding box center [738, 213] width 178 height 395
click at [676, 320] on div at bounding box center [738, 213] width 178 height 395
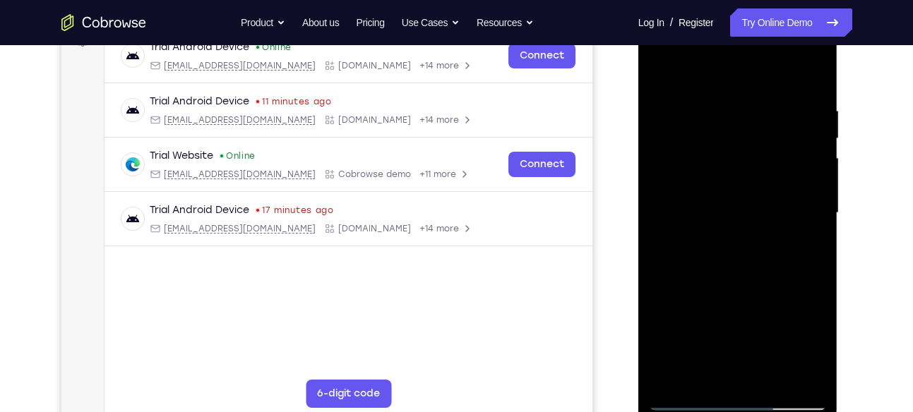
click at [681, 342] on div at bounding box center [738, 213] width 178 height 395
click at [662, 291] on div at bounding box center [738, 213] width 178 height 395
click at [688, 344] on div at bounding box center [738, 213] width 178 height 395
click at [698, 344] on div at bounding box center [738, 213] width 178 height 395
click at [716, 339] on div at bounding box center [738, 213] width 178 height 395
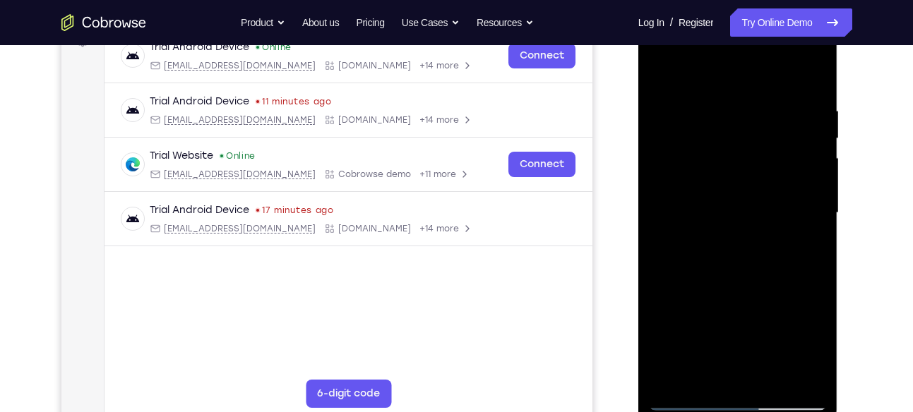
click at [745, 292] on div at bounding box center [738, 213] width 178 height 395
click at [728, 342] on div at bounding box center [738, 213] width 178 height 395
click at [740, 345] on div at bounding box center [738, 213] width 178 height 395
drag, startPoint x: 793, startPoint y: 309, endPoint x: 783, endPoint y: 145, distance: 164.8
click at [783, 145] on div at bounding box center [738, 213] width 178 height 395
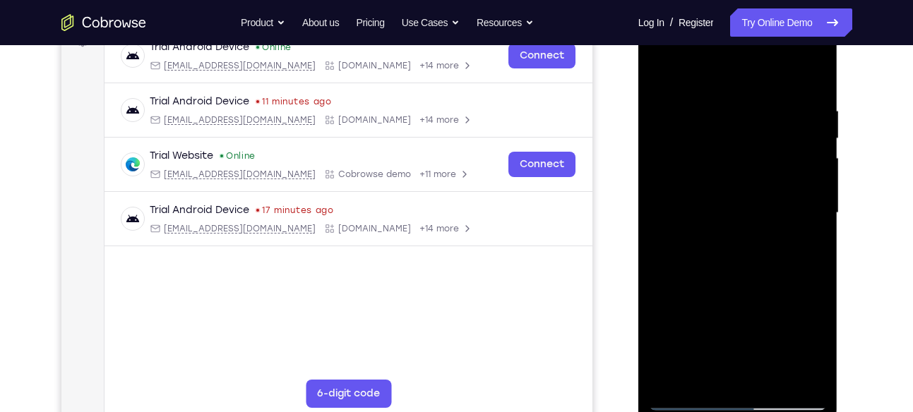
click at [700, 204] on div at bounding box center [738, 213] width 178 height 395
click at [811, 81] on div at bounding box center [738, 213] width 178 height 395
click at [743, 294] on div at bounding box center [738, 213] width 178 height 395
click at [707, 299] on div at bounding box center [738, 213] width 178 height 395
click at [686, 343] on div at bounding box center [738, 213] width 178 height 395
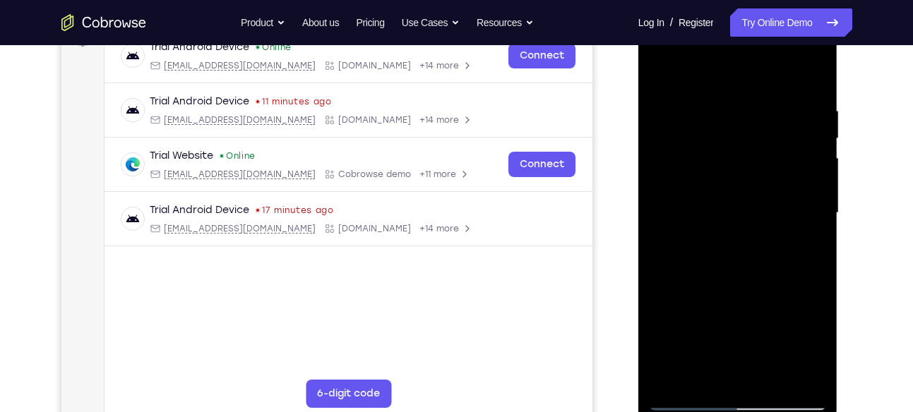
click at [691, 343] on div at bounding box center [738, 213] width 178 height 395
click at [707, 340] on div at bounding box center [738, 213] width 178 height 395
click at [721, 342] on div at bounding box center [738, 213] width 178 height 395
click at [736, 341] on div at bounding box center [738, 213] width 178 height 395
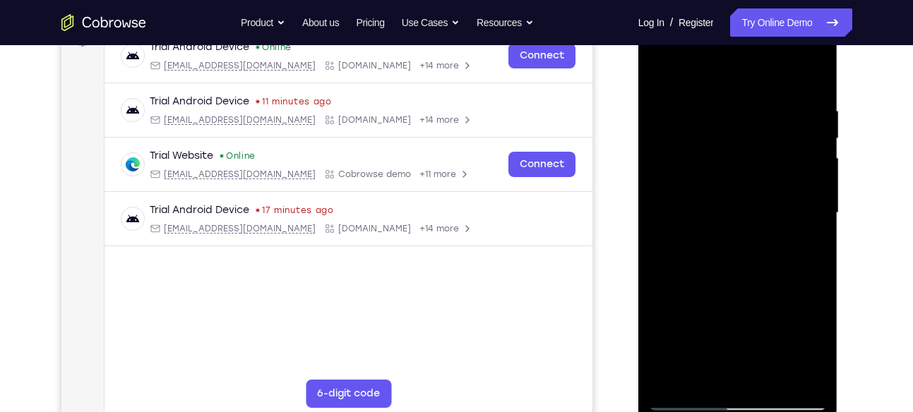
click at [779, 301] on div at bounding box center [738, 213] width 178 height 395
click at [745, 342] on div at bounding box center [738, 213] width 178 height 395
drag, startPoint x: 769, startPoint y: 293, endPoint x: 747, endPoint y: 112, distance: 182.8
click at [747, 112] on div at bounding box center [738, 213] width 178 height 395
drag, startPoint x: 780, startPoint y: 180, endPoint x: 780, endPoint y: 215, distance: 35.3
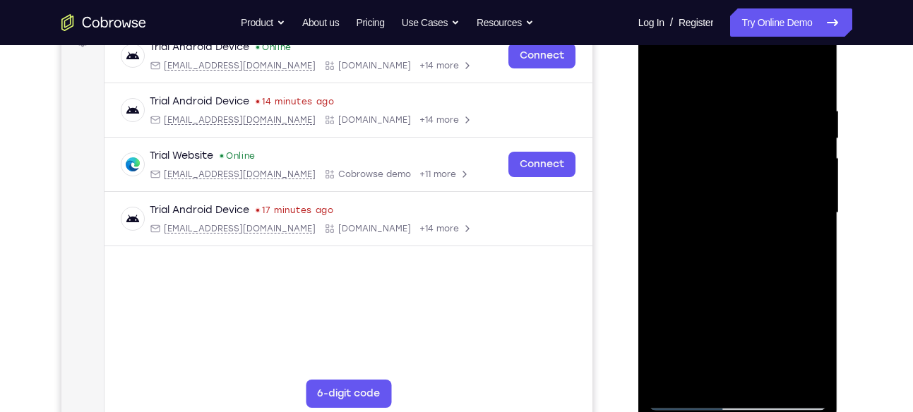
click at [780, 215] on div at bounding box center [738, 213] width 178 height 395
click at [732, 298] on div at bounding box center [738, 213] width 178 height 395
click at [693, 337] on div at bounding box center [738, 213] width 178 height 395
click at [688, 342] on div at bounding box center [738, 213] width 178 height 395
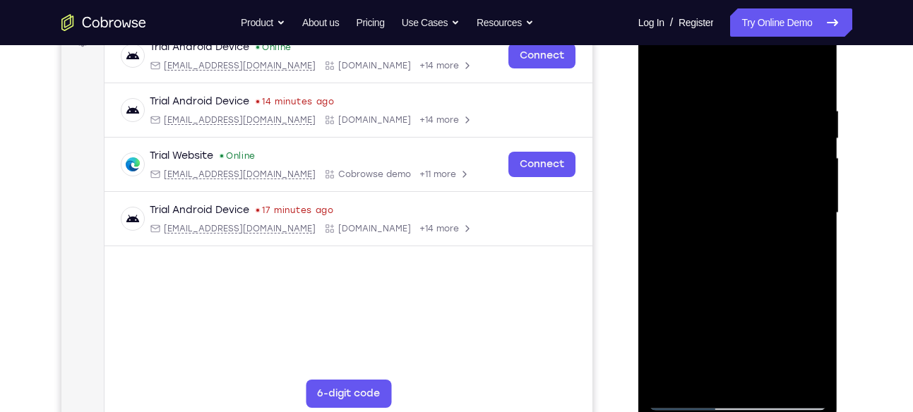
click at [699, 341] on div at bounding box center [738, 213] width 178 height 395
click at [712, 343] on div at bounding box center [738, 213] width 178 height 395
click at [736, 343] on div at bounding box center [738, 213] width 178 height 395
click at [714, 344] on div at bounding box center [738, 213] width 178 height 395
click at [720, 344] on div at bounding box center [738, 213] width 178 height 395
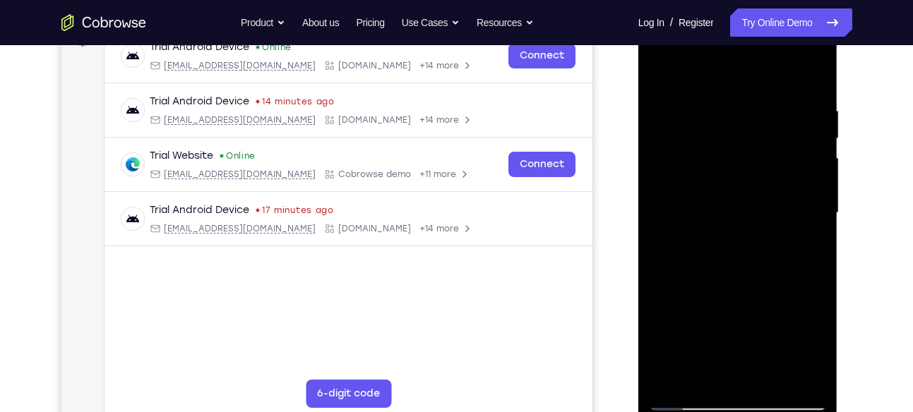
click at [805, 310] on div at bounding box center [738, 213] width 178 height 395
click at [733, 343] on div at bounding box center [738, 213] width 178 height 395
drag, startPoint x: 741, startPoint y: 298, endPoint x: 760, endPoint y: 128, distance: 170.4
click at [760, 128] on div at bounding box center [738, 213] width 178 height 395
click at [776, 273] on div at bounding box center [738, 213] width 178 height 395
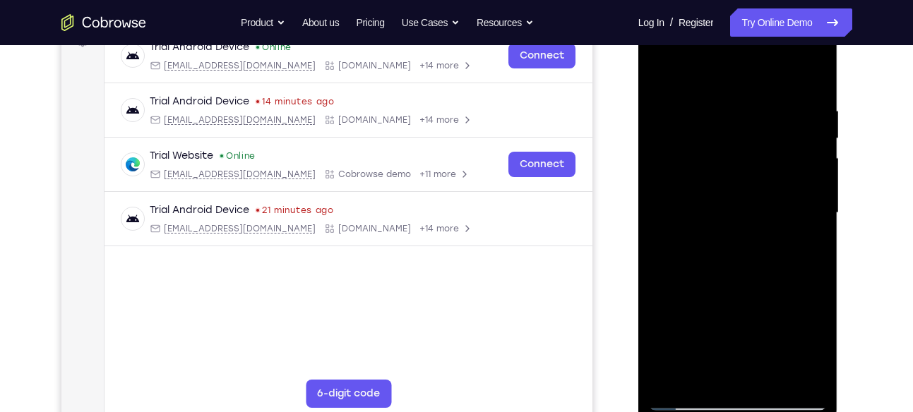
click at [735, 299] on div at bounding box center [738, 213] width 178 height 395
click at [806, 340] on div at bounding box center [738, 213] width 178 height 395
click at [721, 307] on div at bounding box center [738, 213] width 178 height 395
click at [695, 342] on div at bounding box center [738, 213] width 178 height 395
click at [722, 342] on div at bounding box center [738, 213] width 178 height 395
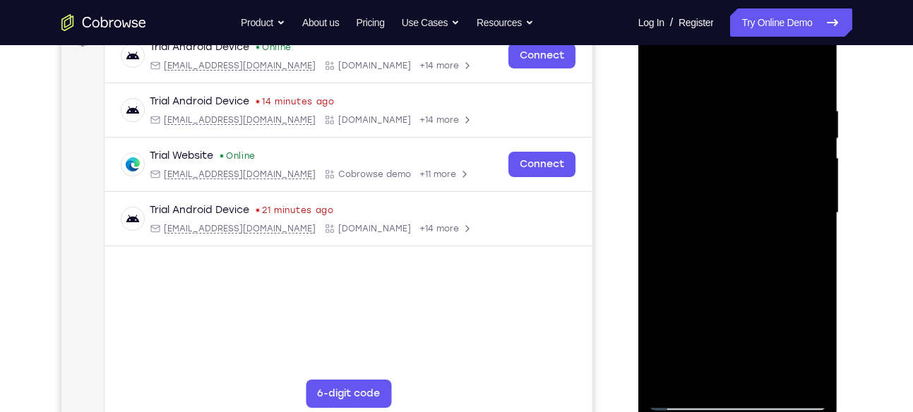
click at [683, 343] on div at bounding box center [738, 213] width 178 height 395
click at [687, 343] on div at bounding box center [738, 213] width 178 height 395
click at [694, 344] on div at bounding box center [738, 213] width 178 height 395
click at [690, 344] on div at bounding box center [738, 213] width 178 height 395
click at [693, 344] on div at bounding box center [738, 213] width 178 height 395
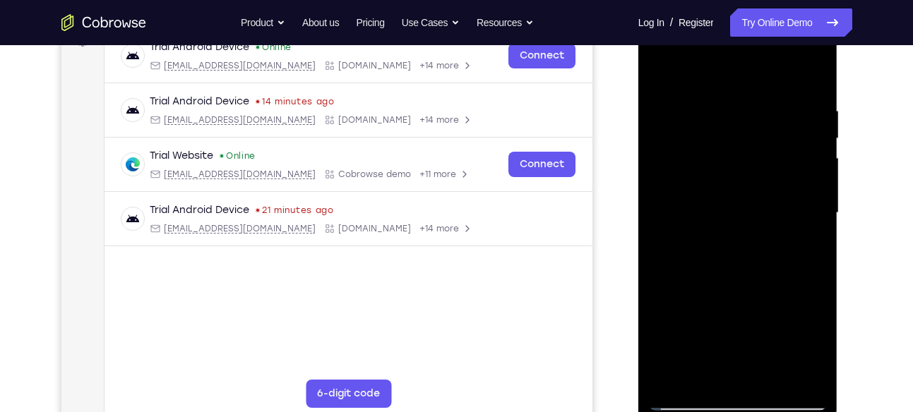
click at [693, 344] on div at bounding box center [738, 213] width 178 height 395
click at [706, 343] on div at bounding box center [738, 213] width 178 height 395
click at [737, 343] on div at bounding box center [738, 213] width 178 height 395
click at [701, 344] on div at bounding box center [738, 213] width 178 height 395
click at [708, 344] on div at bounding box center [738, 213] width 178 height 395
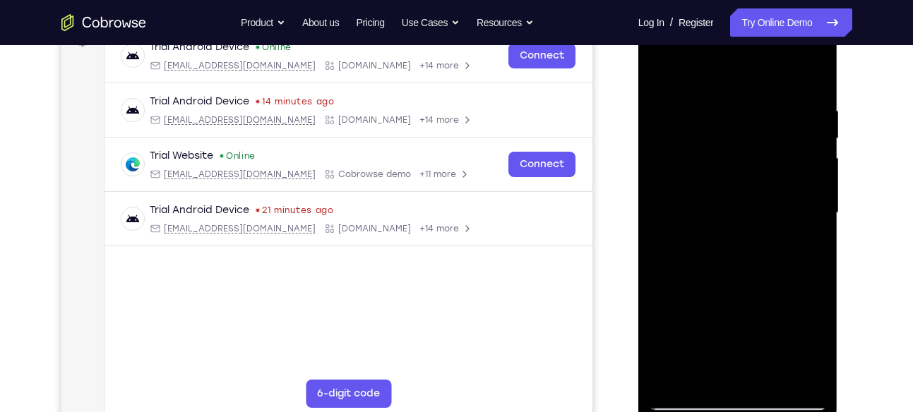
click at [740, 344] on div at bounding box center [738, 213] width 178 height 395
click at [748, 343] on div at bounding box center [738, 213] width 178 height 395
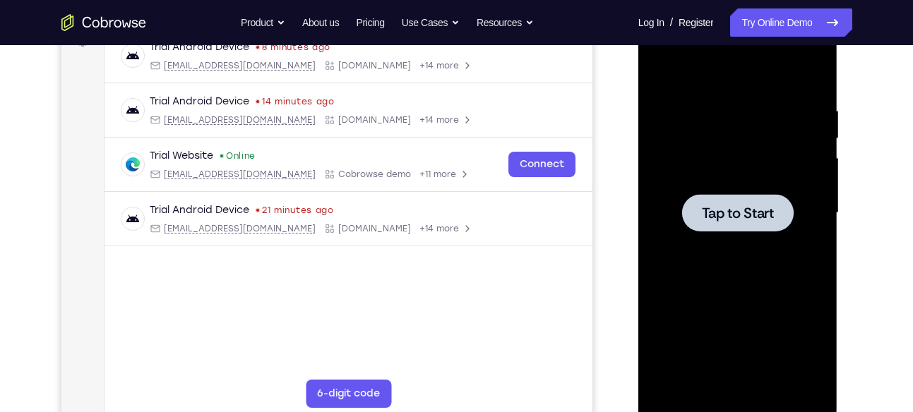
click at [752, 213] on span "Tap to Start" at bounding box center [738, 213] width 72 height 14
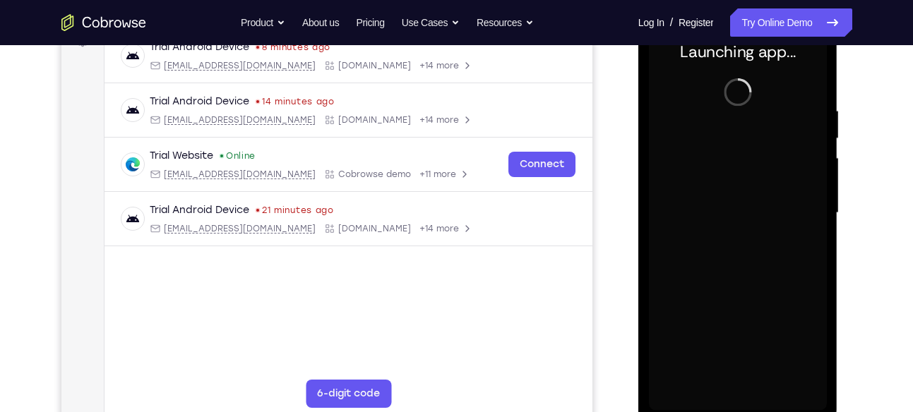
scroll to position [265, 0]
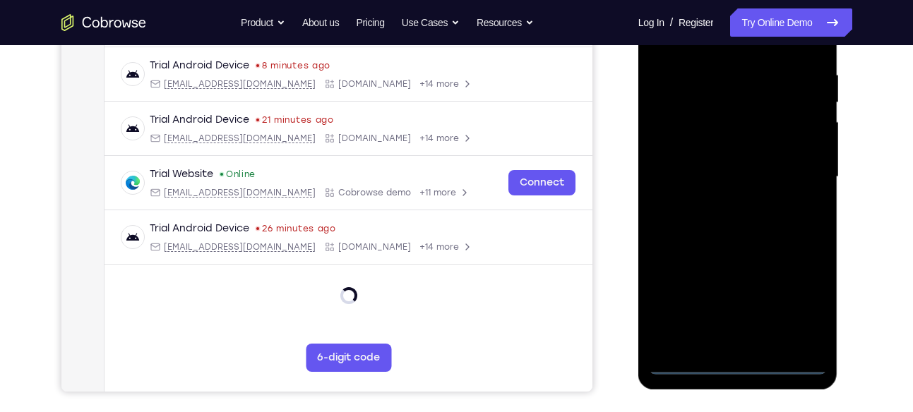
click at [729, 363] on div at bounding box center [738, 177] width 178 height 395
click at [803, 308] on div at bounding box center [738, 177] width 178 height 395
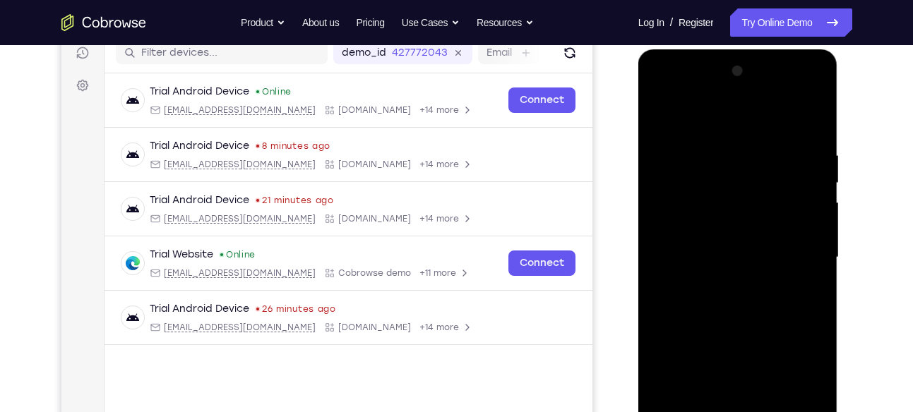
click at [685, 91] on div at bounding box center [738, 257] width 178 height 395
click at [691, 180] on div at bounding box center [738, 257] width 178 height 395
click at [678, 244] on div at bounding box center [738, 257] width 178 height 395
click at [800, 128] on div at bounding box center [738, 257] width 178 height 395
click at [811, 133] on div at bounding box center [738, 257] width 178 height 395
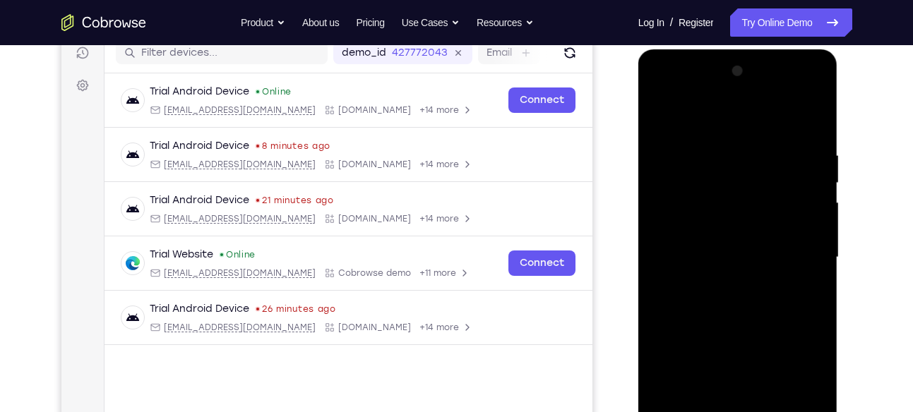
click at [659, 116] on div at bounding box center [738, 257] width 178 height 395
click at [703, 148] on div at bounding box center [738, 257] width 178 height 395
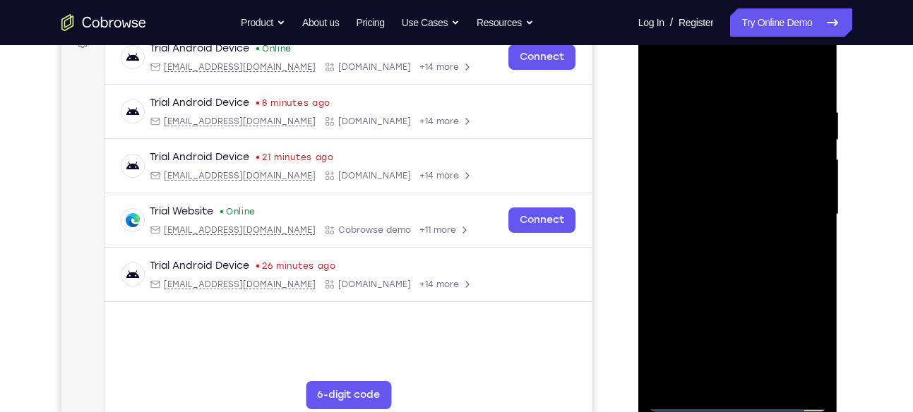
scroll to position [229, 0]
click at [685, 368] on div at bounding box center [738, 213] width 178 height 395
drag, startPoint x: 717, startPoint y: 287, endPoint x: 712, endPoint y: 239, distance: 48.3
click at [712, 239] on div at bounding box center [738, 213] width 178 height 395
drag, startPoint x: 769, startPoint y: 330, endPoint x: 760, endPoint y: 220, distance: 111.2
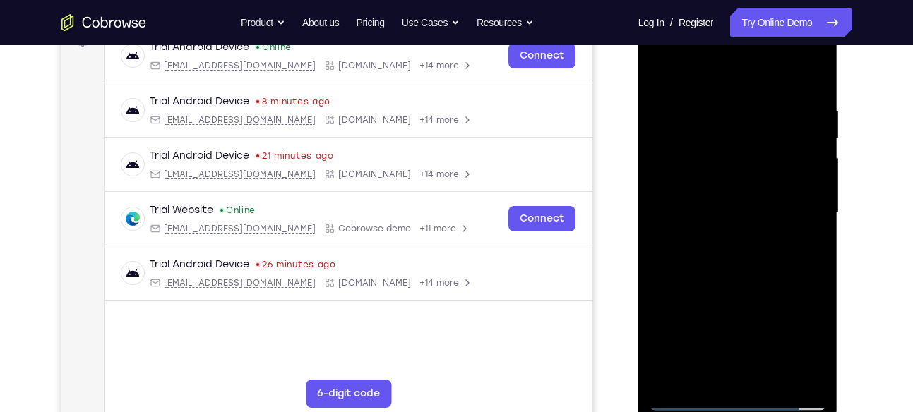
click at [760, 220] on div at bounding box center [738, 213] width 178 height 395
drag, startPoint x: 758, startPoint y: 353, endPoint x: 749, endPoint y: 284, distance: 69.1
click at [749, 284] on div at bounding box center [738, 213] width 178 height 395
click at [774, 296] on div at bounding box center [738, 213] width 178 height 395
click at [728, 295] on div at bounding box center [738, 213] width 178 height 395
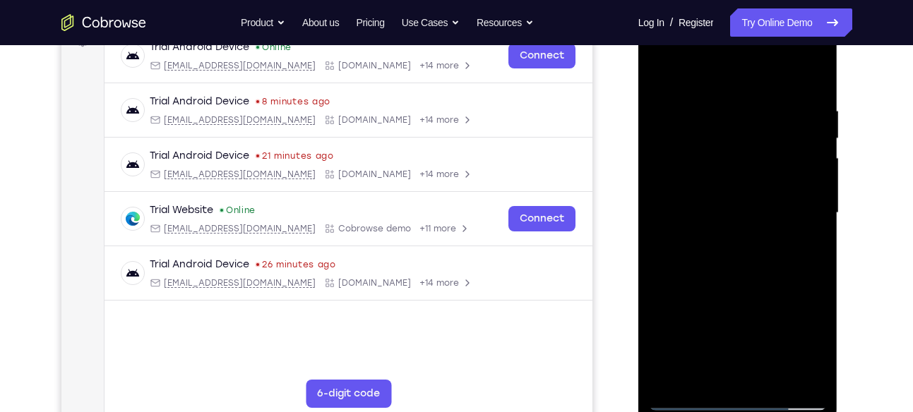
click at [811, 342] on div at bounding box center [738, 213] width 178 height 395
click at [680, 326] on div at bounding box center [738, 213] width 178 height 395
click at [680, 343] on div at bounding box center [738, 213] width 178 height 395
click at [682, 343] on div at bounding box center [738, 213] width 178 height 395
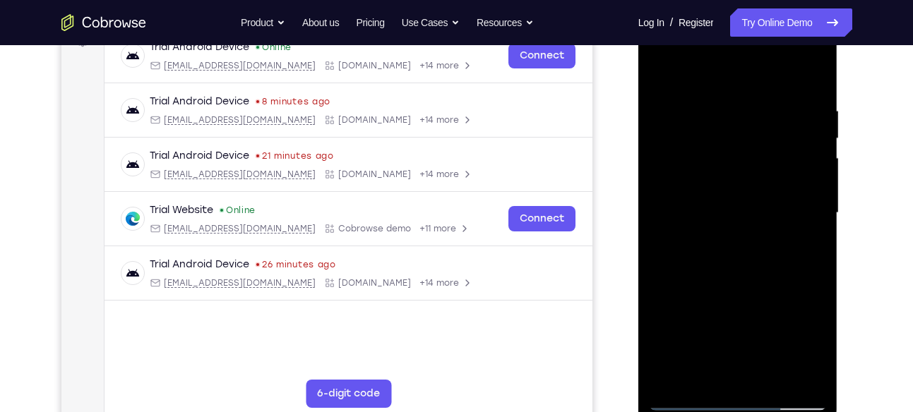
click at [684, 343] on div at bounding box center [738, 213] width 178 height 395
click at [690, 343] on div at bounding box center [738, 213] width 178 height 395
click at [700, 343] on div at bounding box center [738, 213] width 178 height 395
click at [692, 292] on div at bounding box center [738, 213] width 178 height 395
click at [706, 340] on div at bounding box center [738, 213] width 178 height 395
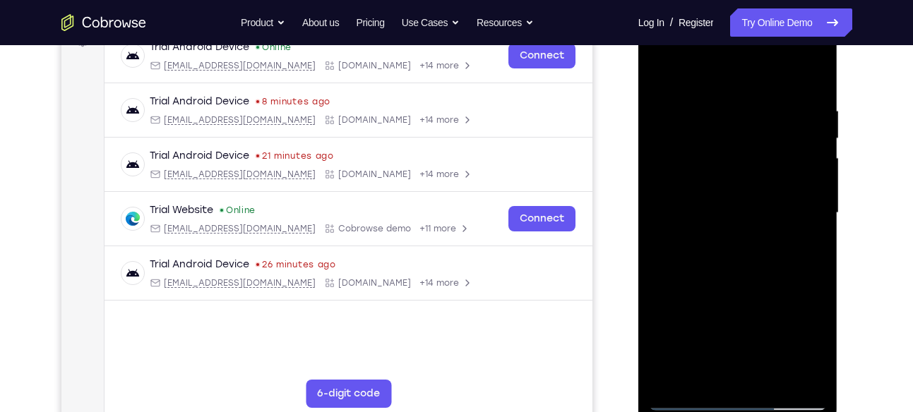
click at [716, 342] on div at bounding box center [738, 213] width 178 height 395
click at [731, 314] on div at bounding box center [738, 213] width 178 height 395
click at [726, 343] on div at bounding box center [738, 213] width 178 height 395
click at [734, 345] on div at bounding box center [738, 213] width 178 height 395
click at [803, 316] on div at bounding box center [738, 213] width 178 height 395
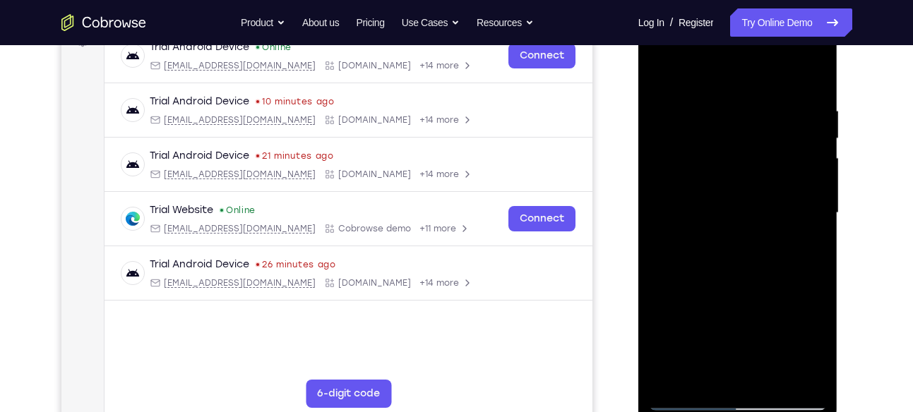
click at [746, 344] on div at bounding box center [738, 213] width 178 height 395
click at [710, 277] on div at bounding box center [738, 213] width 178 height 395
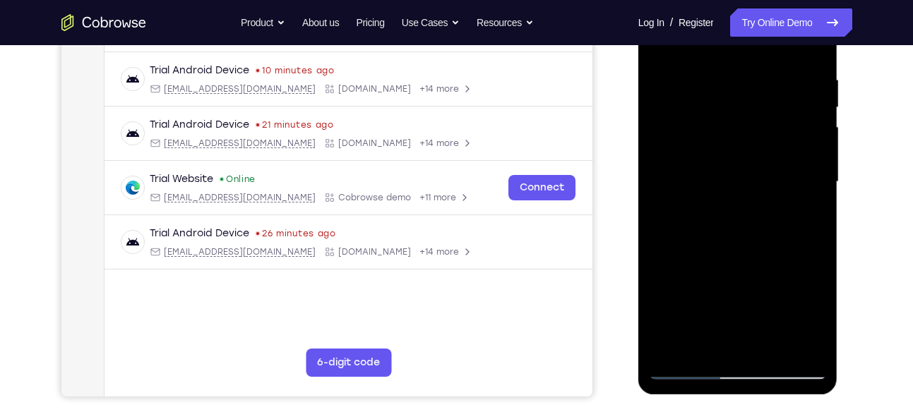
scroll to position [260, 0]
drag, startPoint x: 747, startPoint y: 248, endPoint x: 740, endPoint y: 145, distance: 103.3
click at [740, 145] on div at bounding box center [738, 181] width 178 height 395
click at [693, 241] on div at bounding box center [738, 181] width 178 height 395
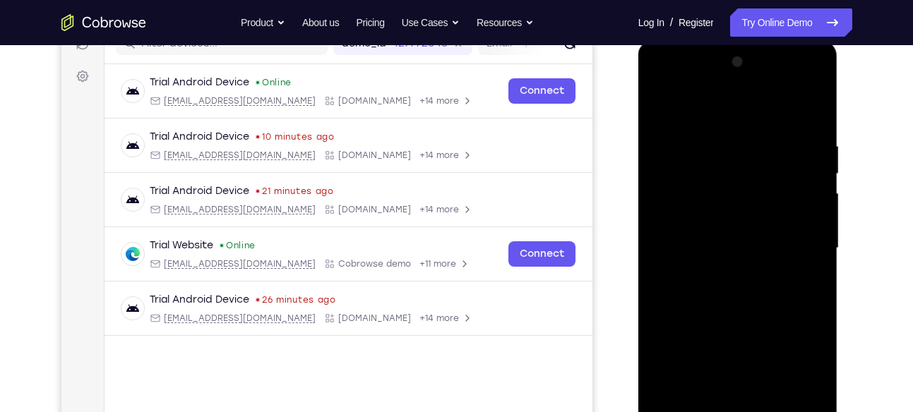
scroll to position [191, 0]
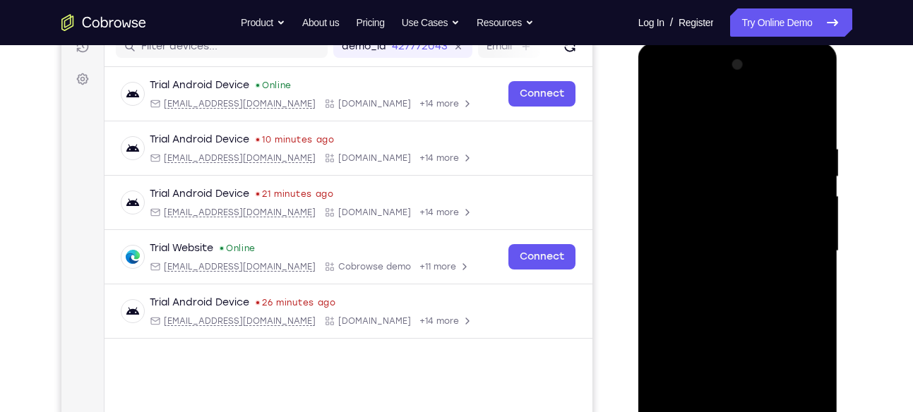
click at [811, 124] on div at bounding box center [738, 251] width 178 height 395
click at [738, 346] on div at bounding box center [738, 251] width 178 height 395
click at [675, 369] on div at bounding box center [738, 251] width 178 height 395
click at [683, 390] on div at bounding box center [738, 251] width 178 height 395
click at [695, 386] on div at bounding box center [738, 251] width 178 height 395
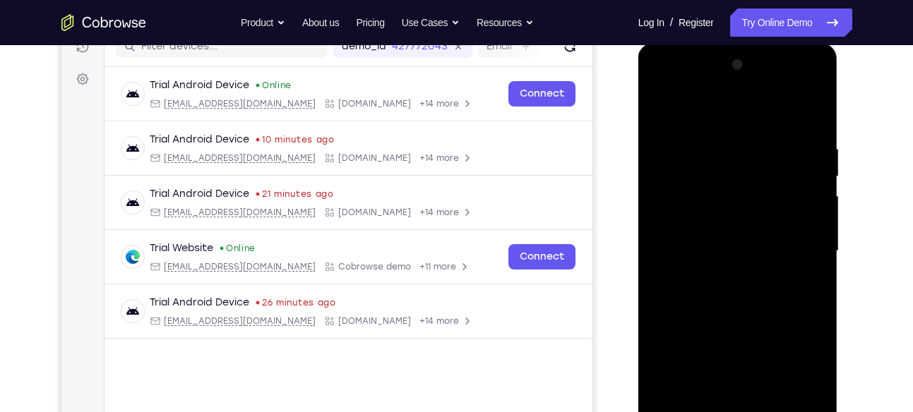
click at [704, 334] on div at bounding box center [738, 251] width 178 height 395
click at [705, 390] on div at bounding box center [738, 251] width 178 height 395
click at [725, 395] on div at bounding box center [738, 251] width 178 height 395
click at [685, 280] on div at bounding box center [738, 251] width 178 height 395
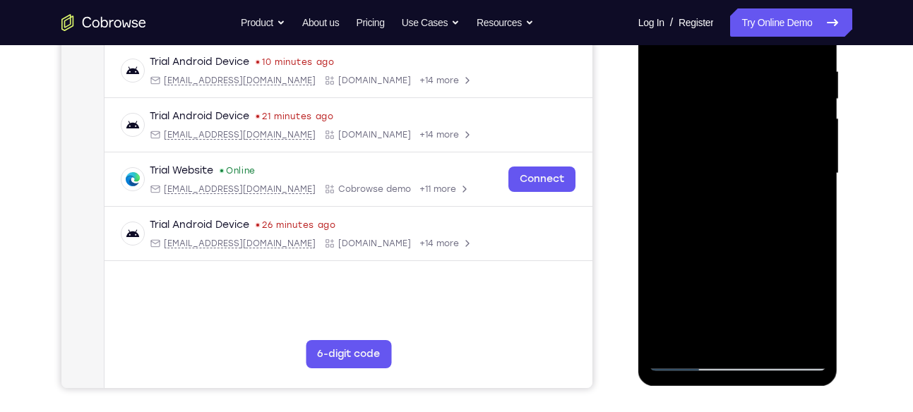
scroll to position [269, 0]
drag, startPoint x: 786, startPoint y: 263, endPoint x: 779, endPoint y: 242, distance: 21.7
click at [779, 242] on div at bounding box center [738, 172] width 178 height 395
click at [732, 219] on div at bounding box center [738, 172] width 178 height 395
click at [748, 250] on div at bounding box center [738, 172] width 178 height 395
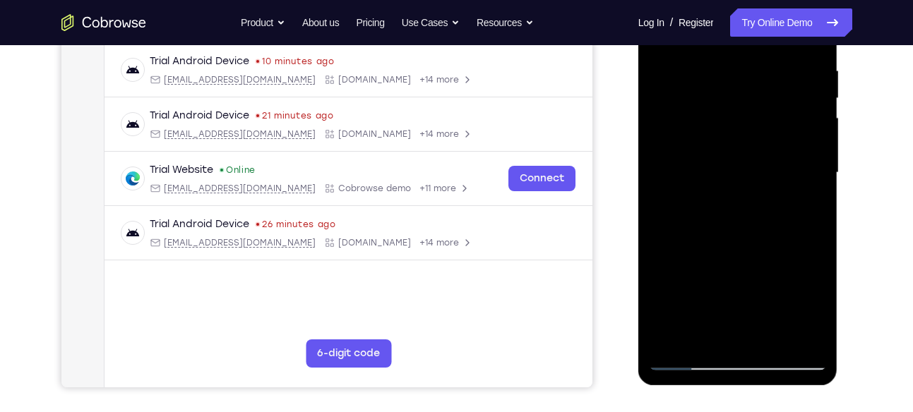
click at [715, 255] on div at bounding box center [738, 172] width 178 height 395
click at [684, 291] on div at bounding box center [738, 172] width 178 height 395
click at [692, 292] on div at bounding box center [738, 172] width 178 height 395
click at [694, 292] on div at bounding box center [738, 172] width 178 height 395
click at [709, 292] on div at bounding box center [738, 172] width 178 height 395
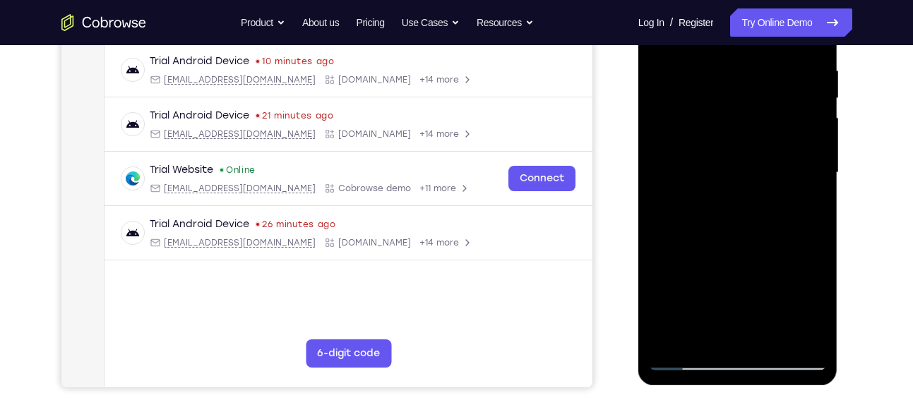
click at [738, 292] on div at bounding box center [738, 172] width 178 height 395
click at [733, 295] on div at bounding box center [738, 172] width 178 height 395
click at [748, 256] on div at bounding box center [738, 172] width 178 height 395
click at [745, 292] on div at bounding box center [738, 172] width 178 height 395
drag, startPoint x: 797, startPoint y: 268, endPoint x: 777, endPoint y: 171, distance: 98.7
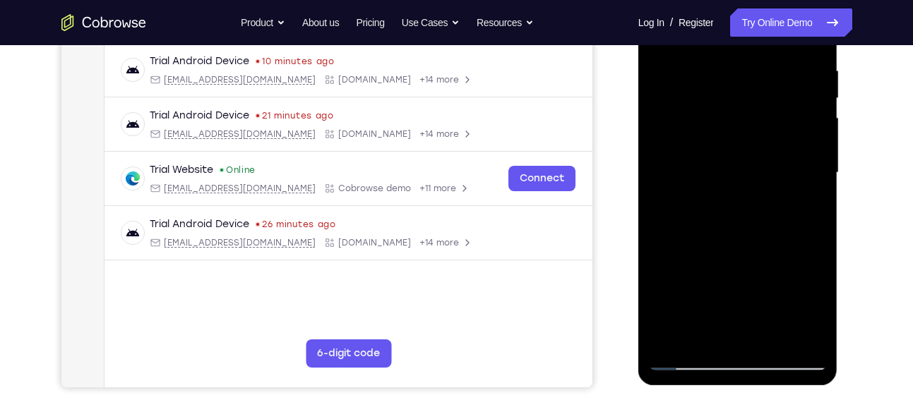
click at [777, 171] on div at bounding box center [738, 172] width 178 height 395
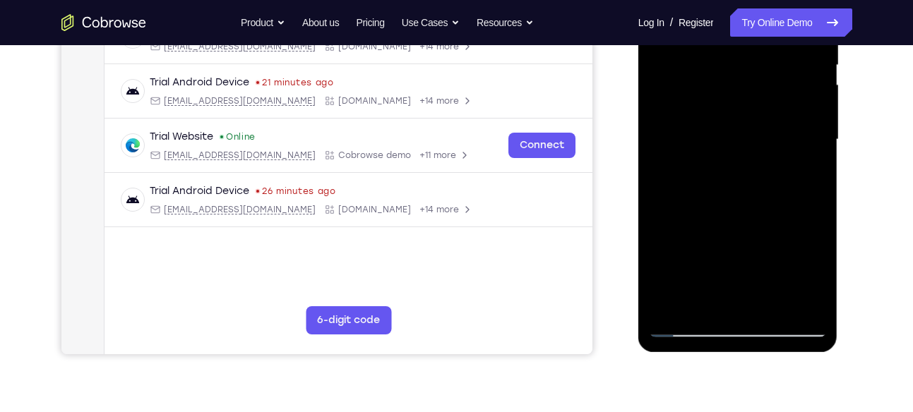
scroll to position [303, 0]
drag, startPoint x: 700, startPoint y: 304, endPoint x: 690, endPoint y: 204, distance: 100.1
click at [690, 204] on div at bounding box center [738, 138] width 178 height 395
click at [768, 220] on div at bounding box center [738, 138] width 178 height 395
click at [738, 229] on div at bounding box center [738, 138] width 178 height 395
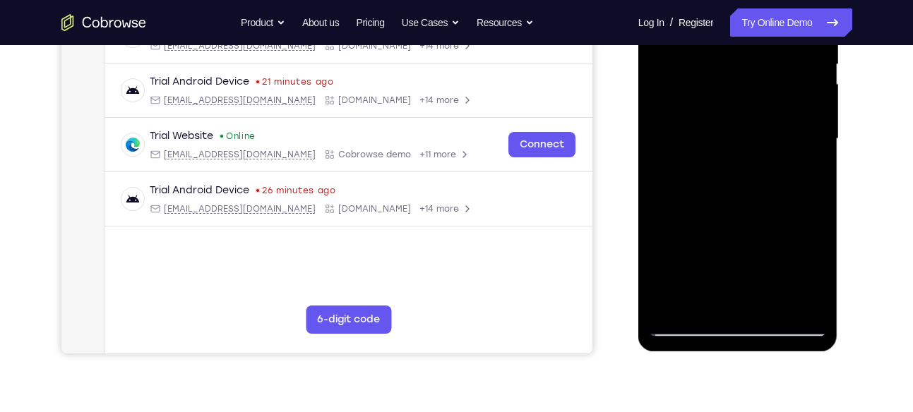
click at [659, 160] on div at bounding box center [738, 138] width 178 height 395
drag, startPoint x: 726, startPoint y: 200, endPoint x: 708, endPoint y: 49, distance: 152.1
click at [708, 49] on div at bounding box center [738, 138] width 178 height 395
drag, startPoint x: 747, startPoint y: 168, endPoint x: 743, endPoint y: 27, distance: 141.2
click at [743, 27] on div at bounding box center [738, 138] width 178 height 395
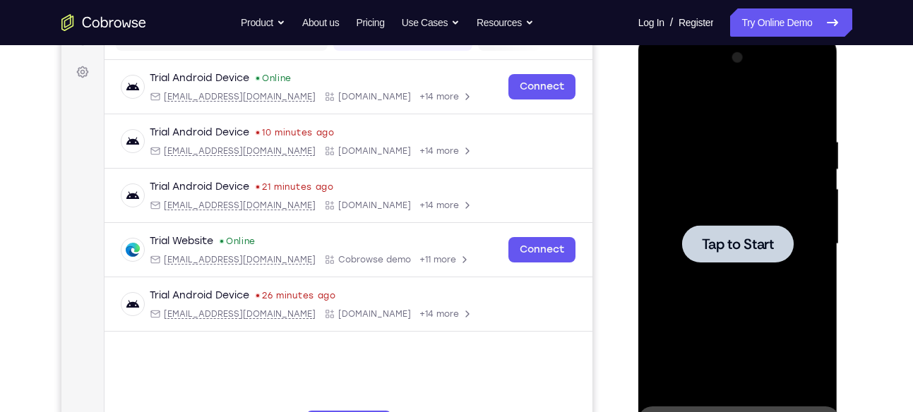
scroll to position [161, 0]
